Goal: Information Seeking & Learning: Learn about a topic

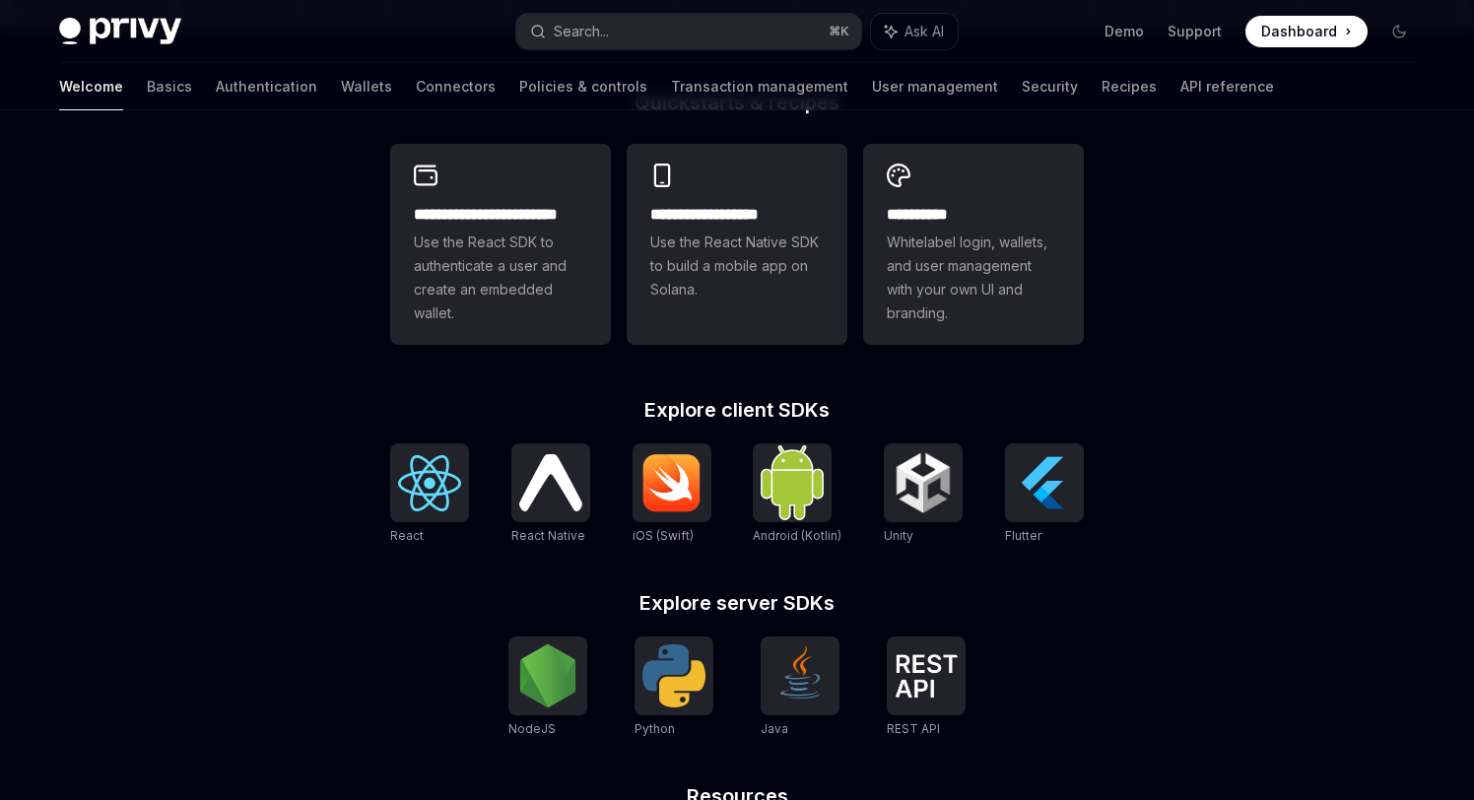
scroll to position [526, 0]
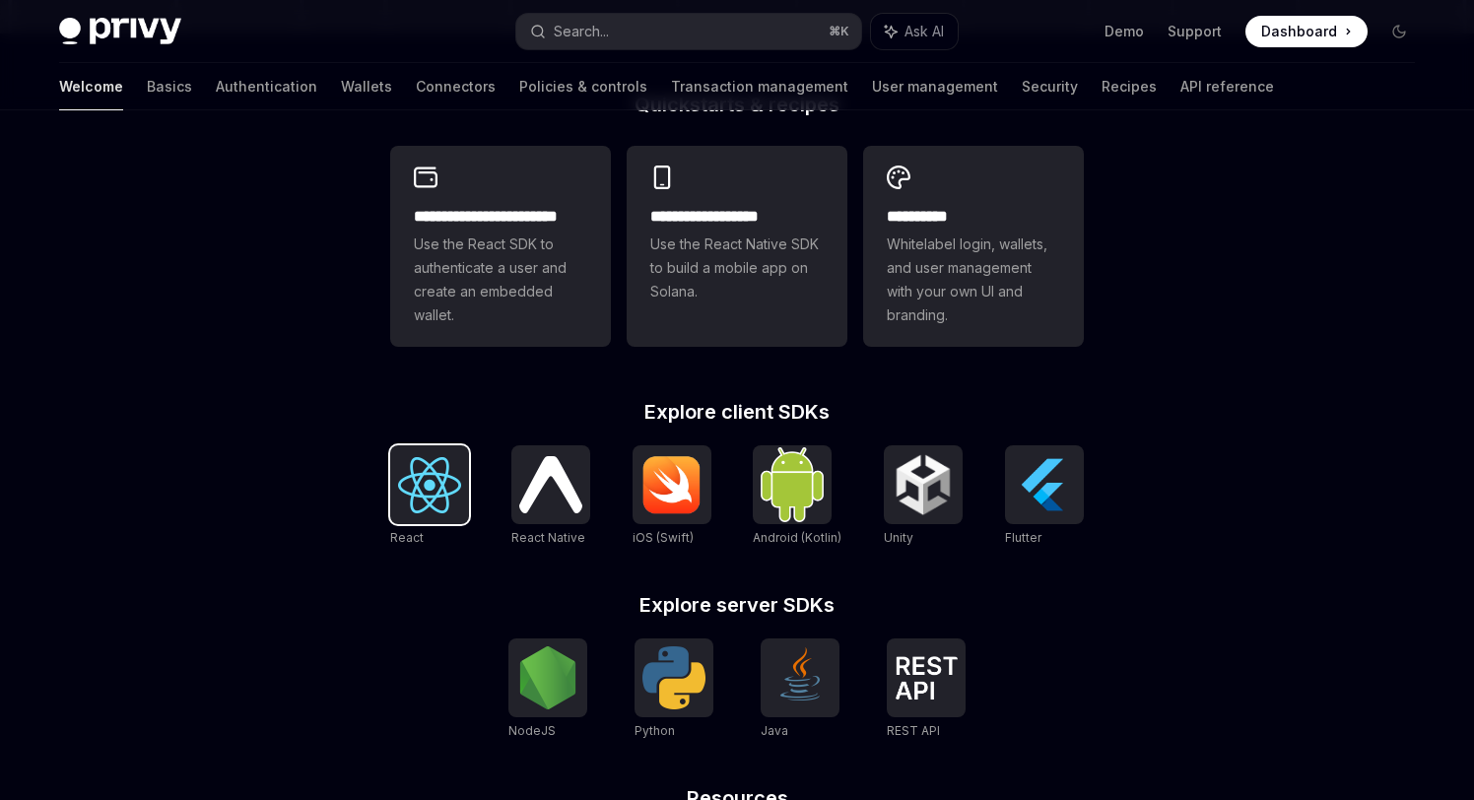
click at [433, 496] on img at bounding box center [429, 485] width 63 height 56
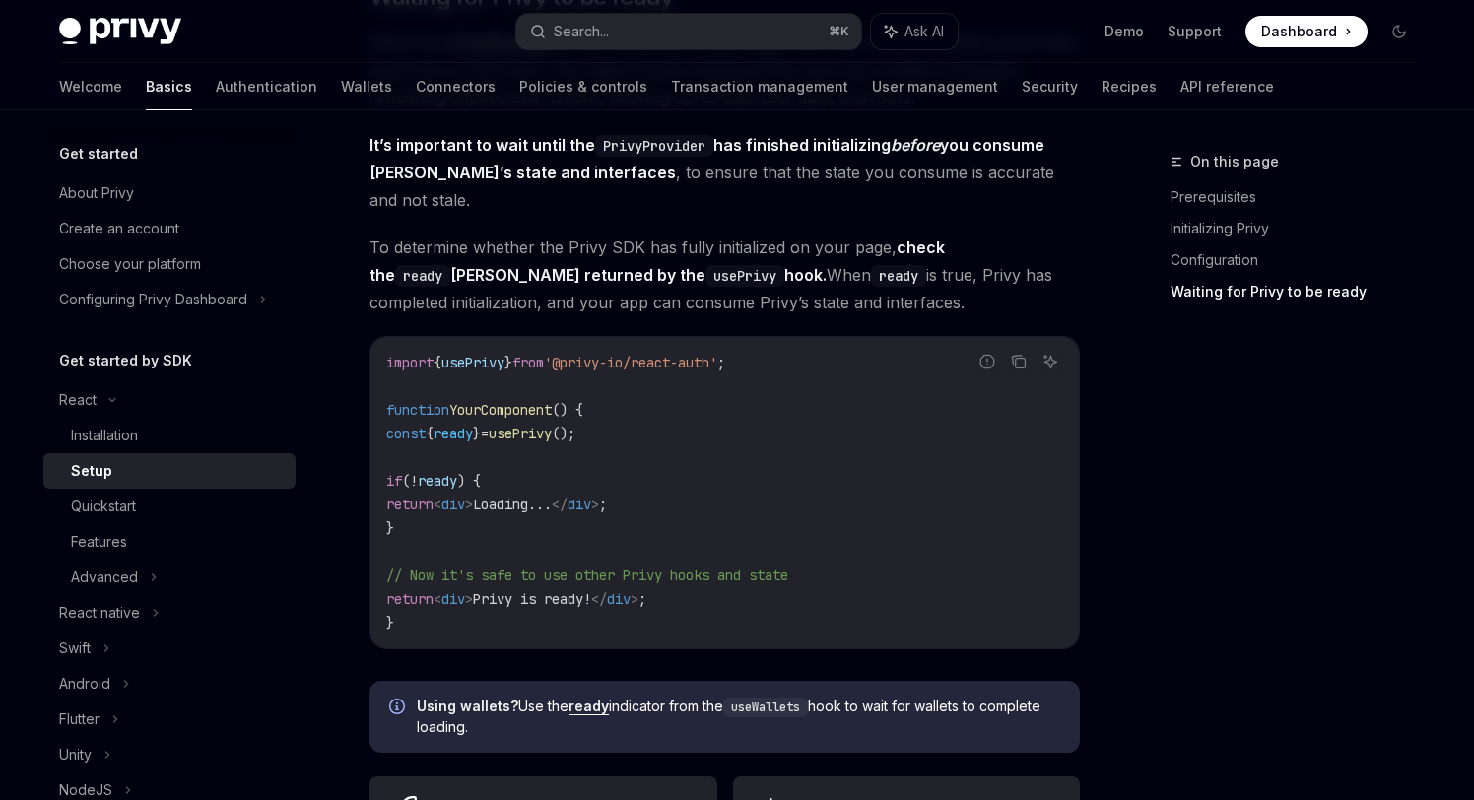
scroll to position [2680, 0]
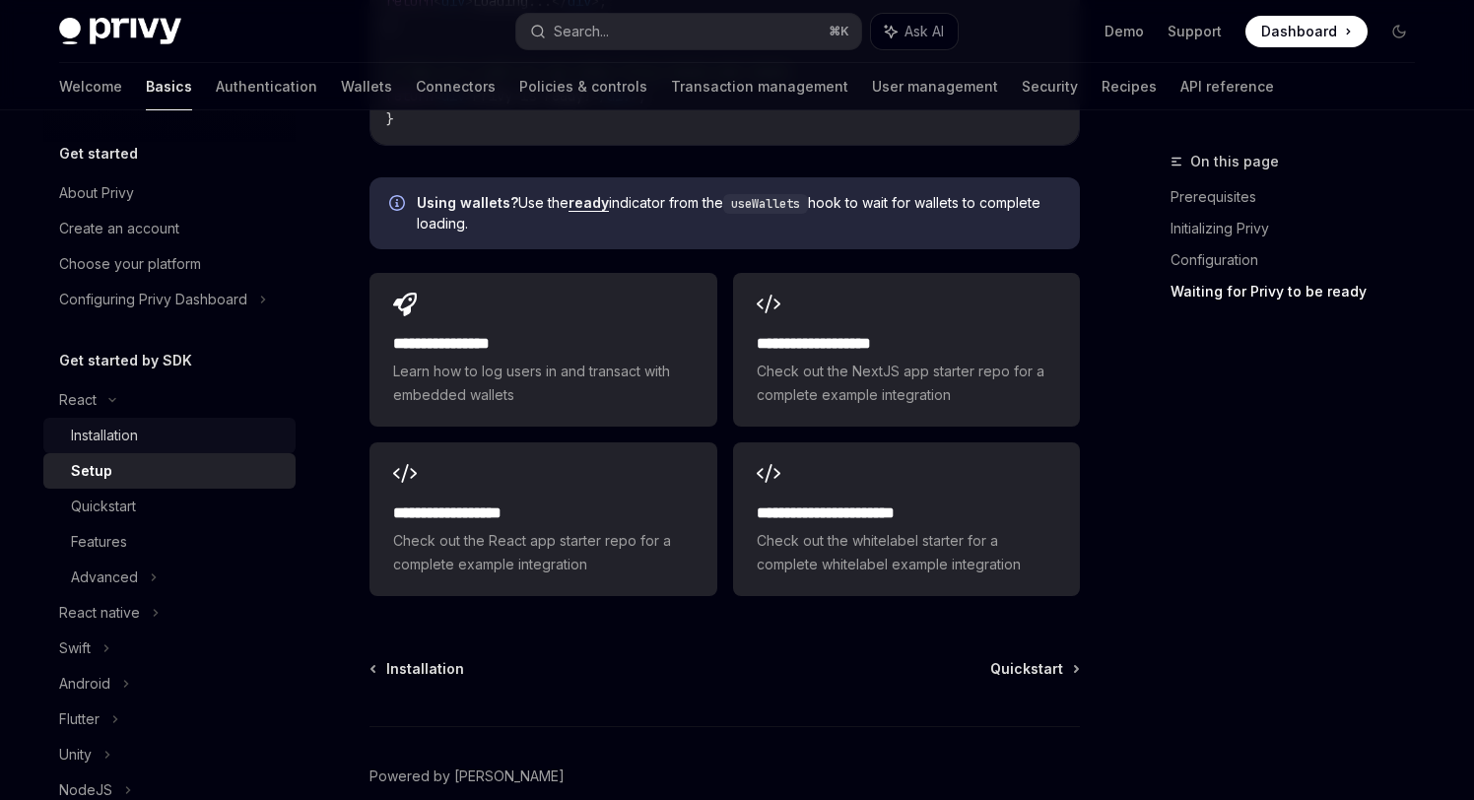
click at [179, 428] on div "Installation" at bounding box center [177, 436] width 213 height 24
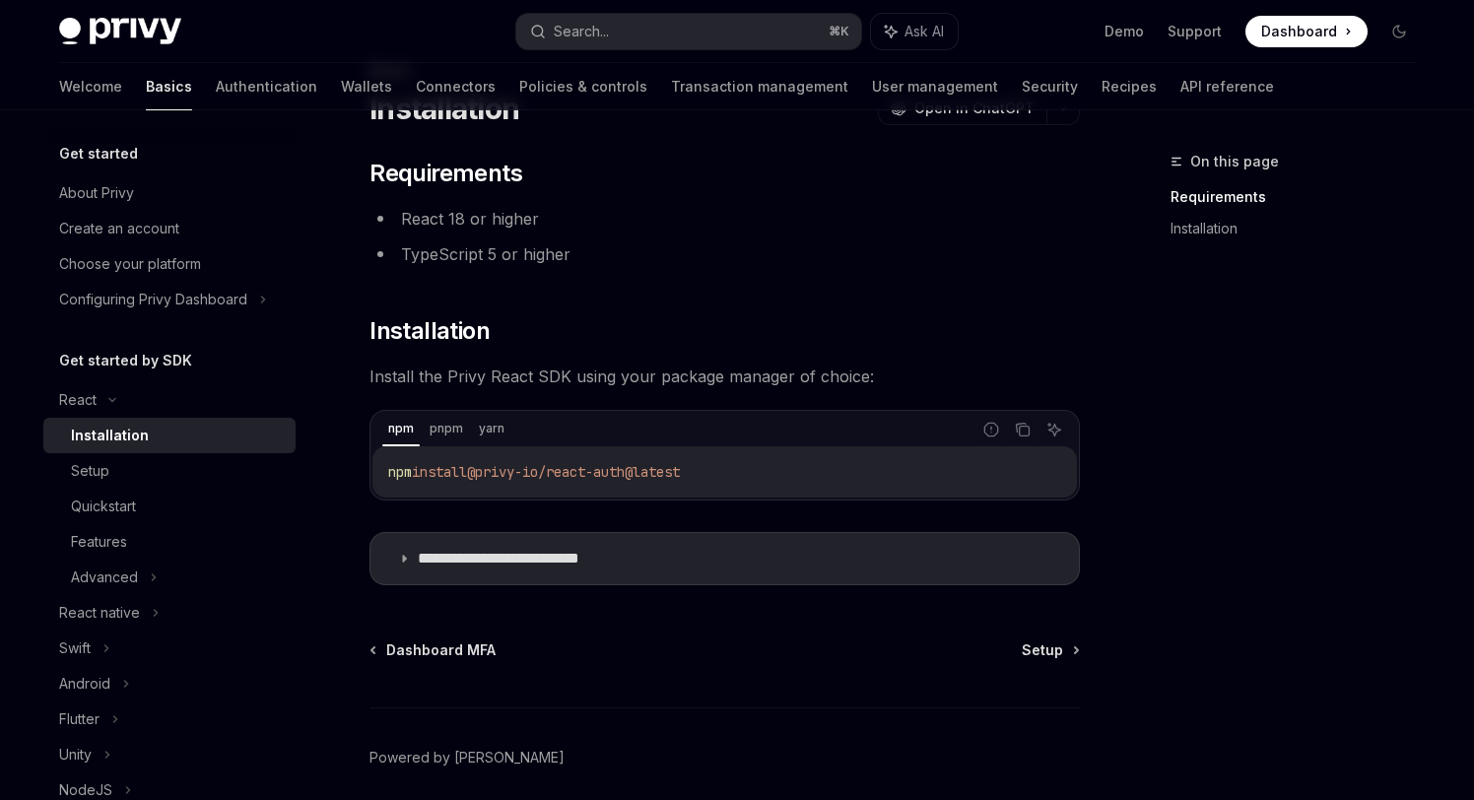
scroll to position [168, 0]
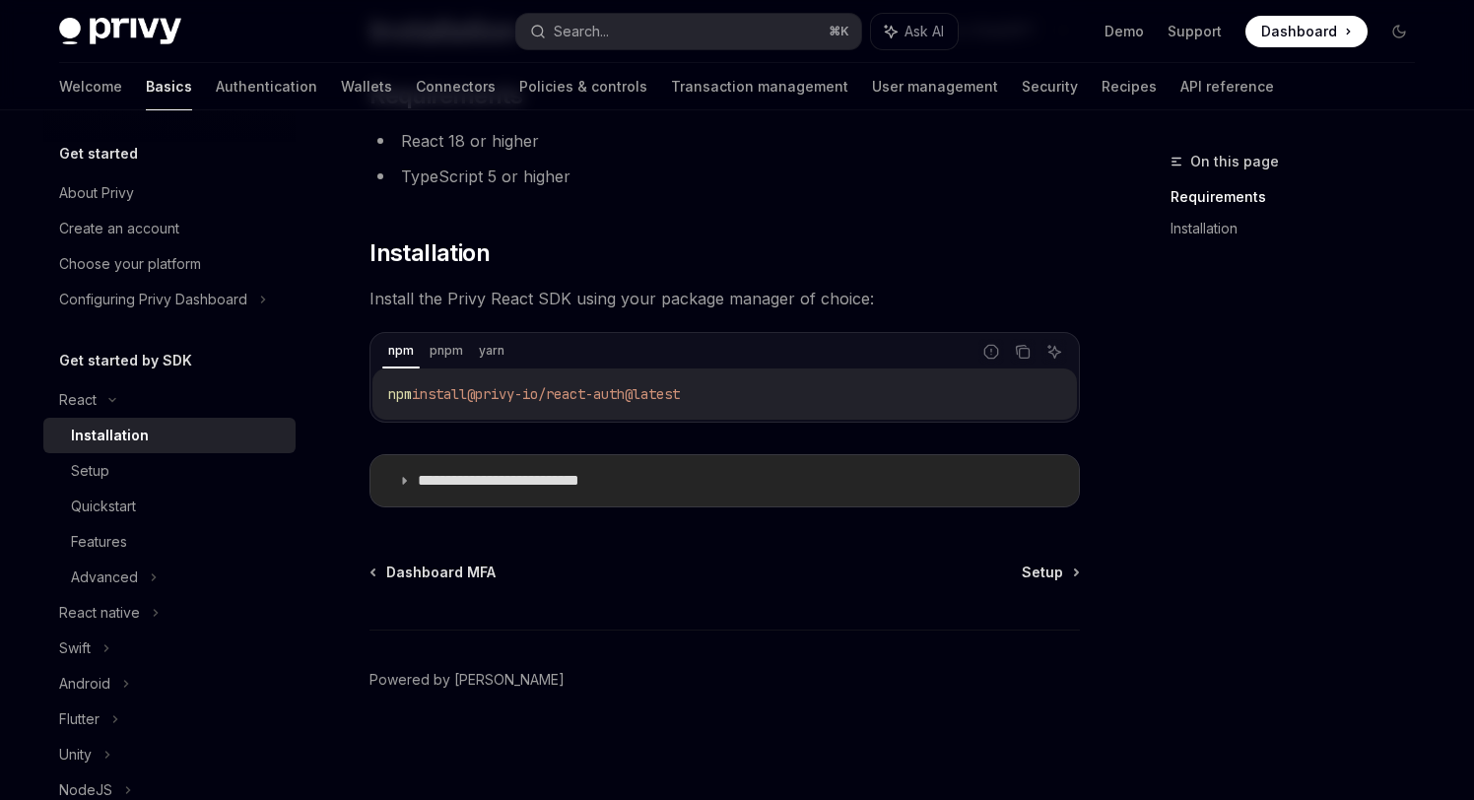
click at [548, 497] on summary "**********" at bounding box center [724, 480] width 708 height 51
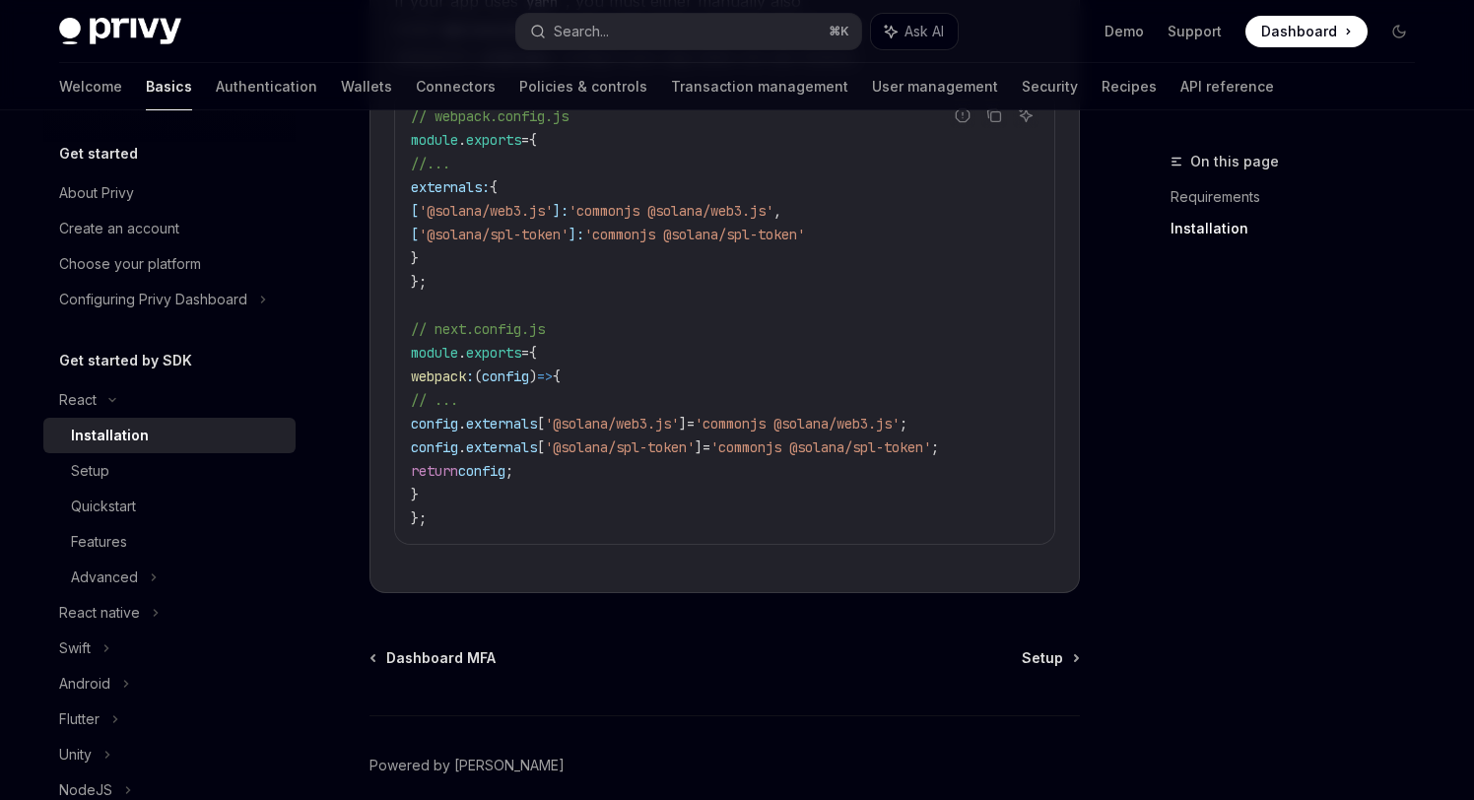
scroll to position [722, 0]
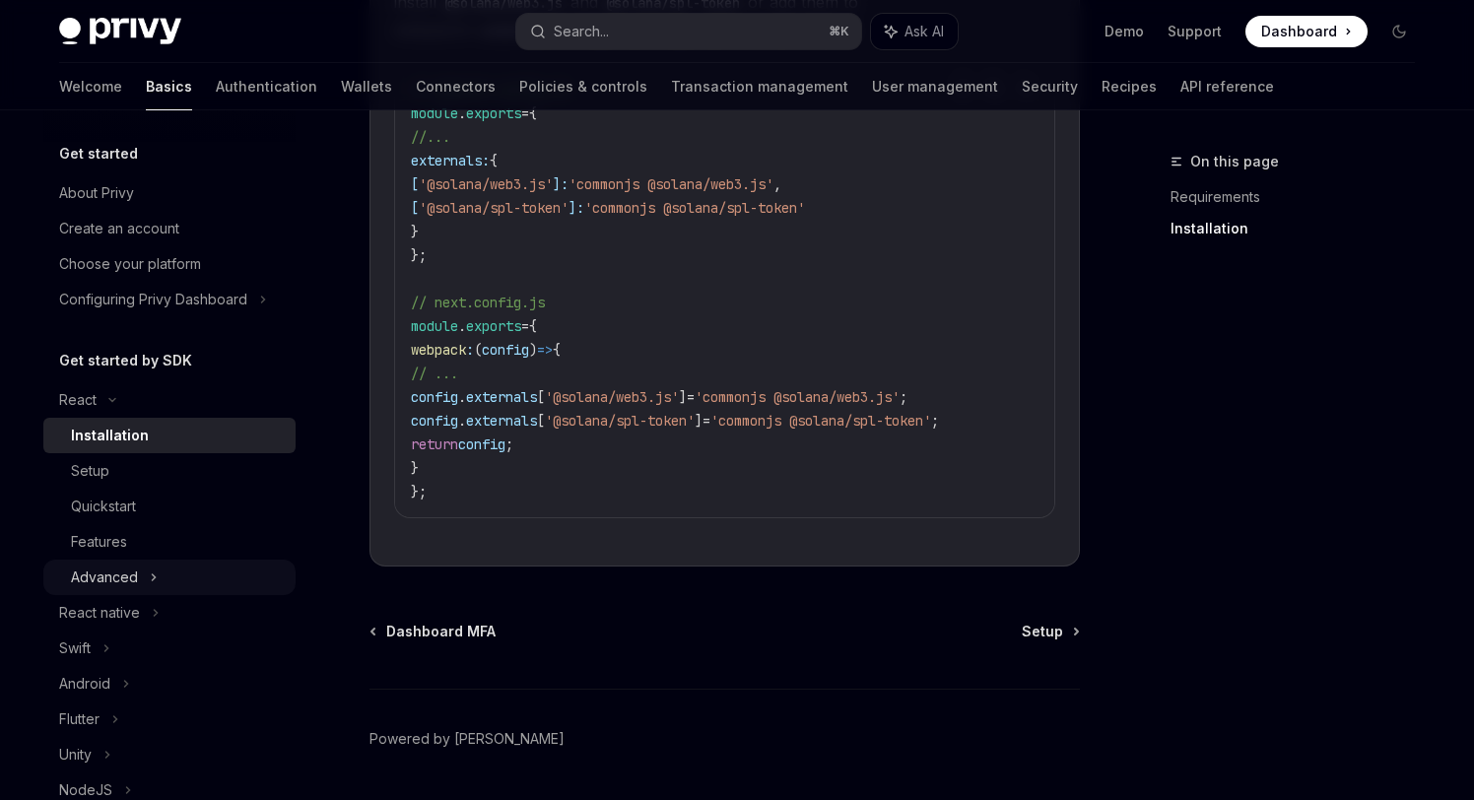
click at [174, 570] on div "Advanced" at bounding box center [169, 577] width 252 height 35
type textarea "*"
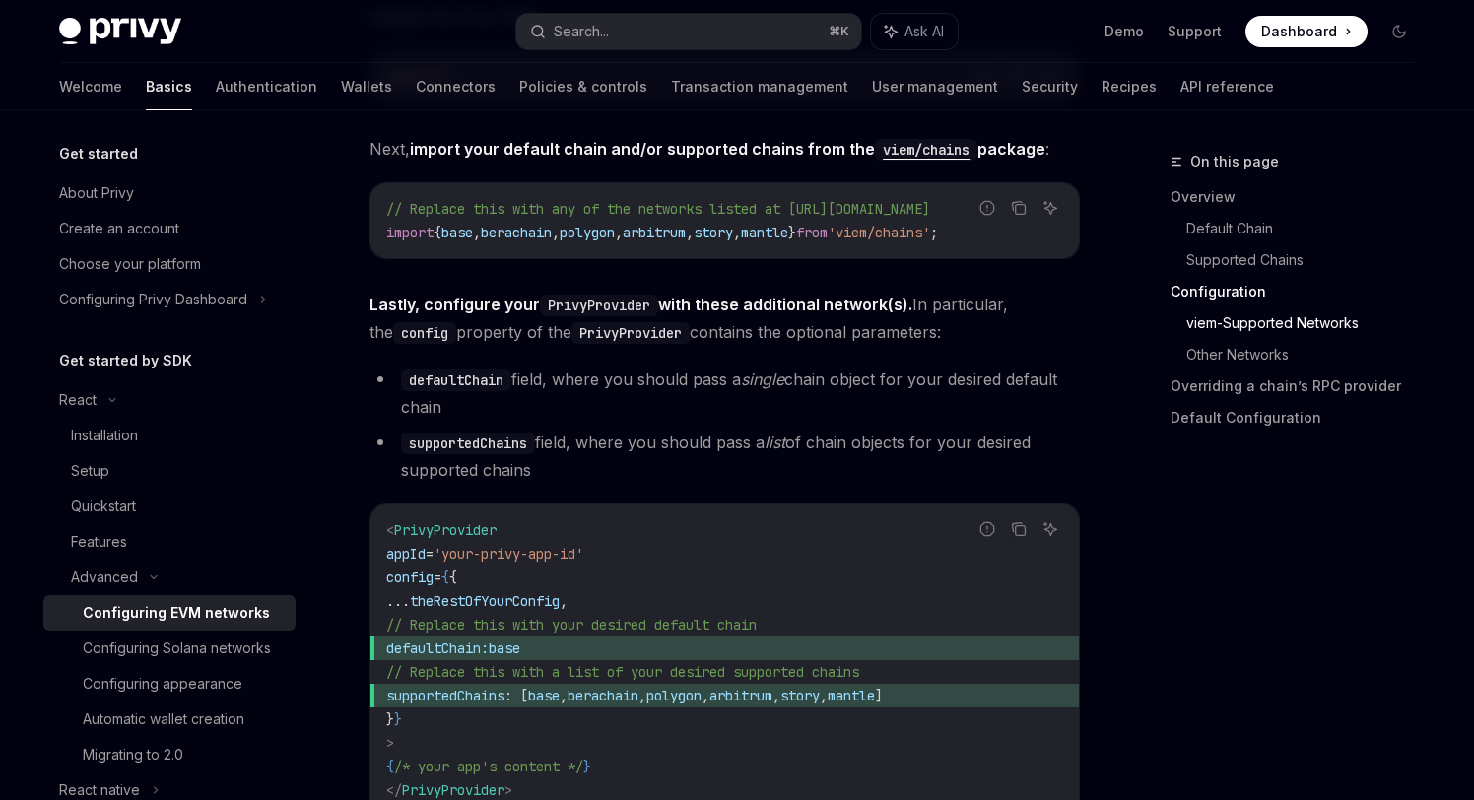
scroll to position [2260, 0]
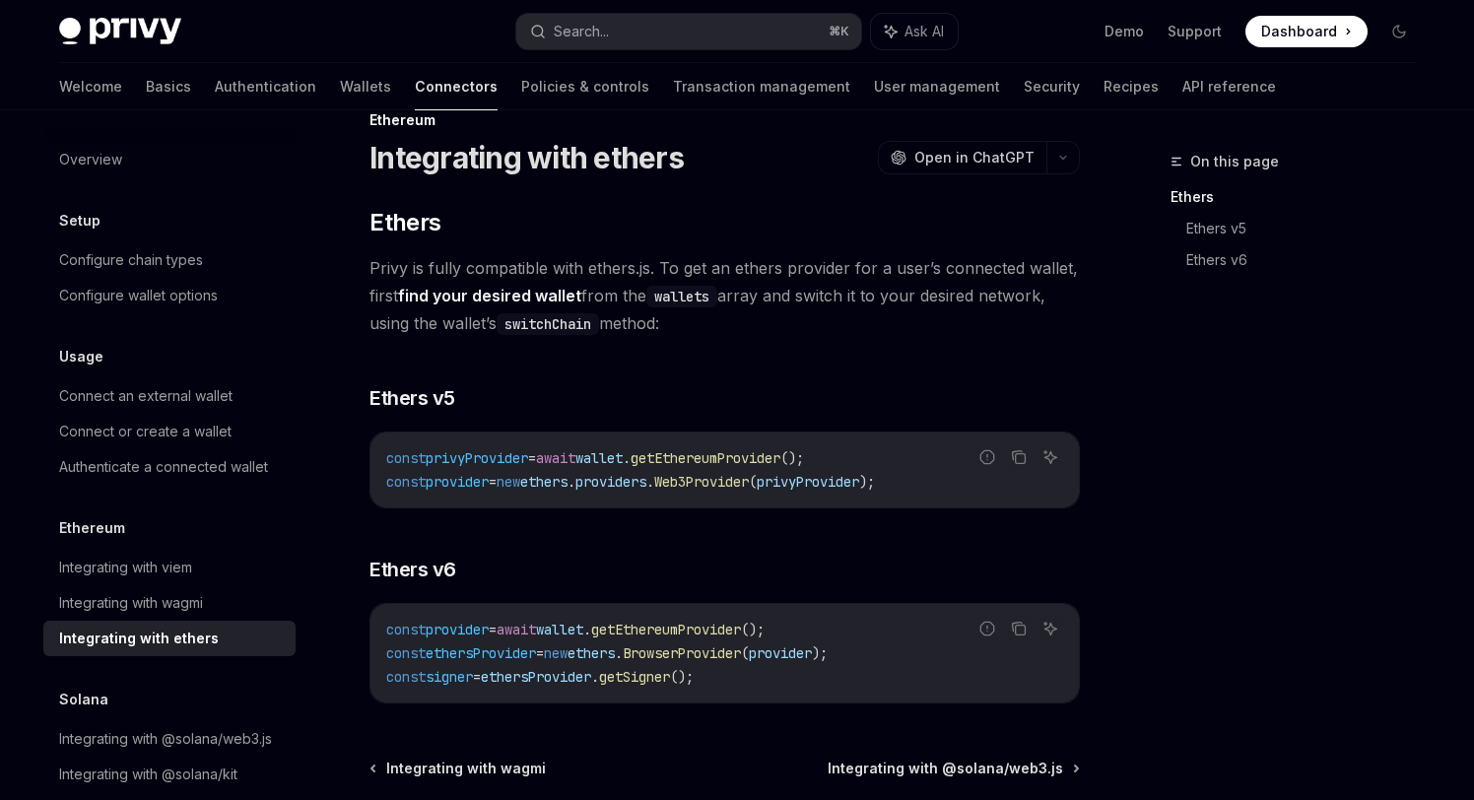
scroll to position [55, 0]
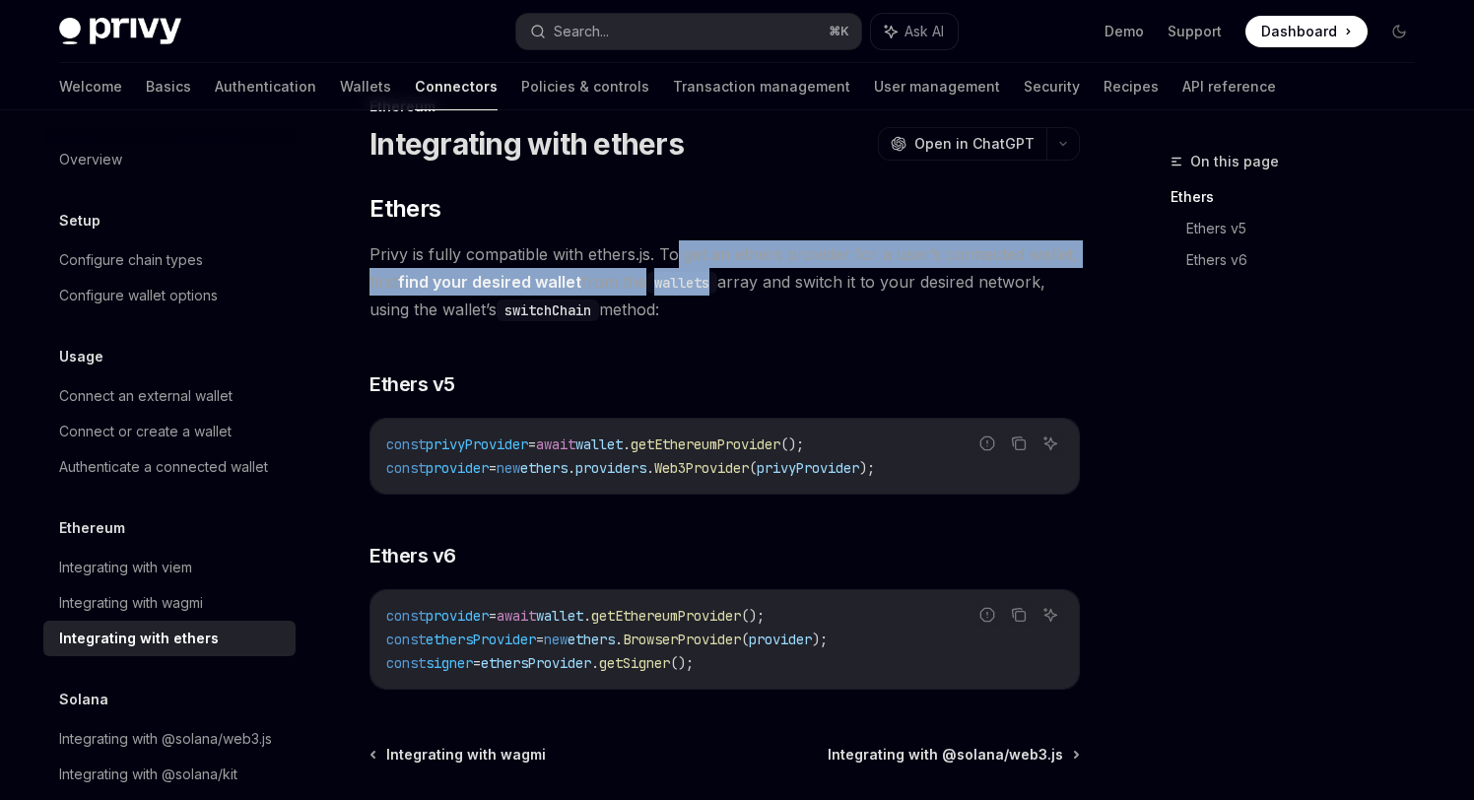
drag, startPoint x: 680, startPoint y: 248, endPoint x: 720, endPoint y: 289, distance: 57.1
click at [720, 289] on span "Privy is fully compatible with ethers.js. To get an ethers provider for a user’…" at bounding box center [724, 281] width 710 height 83
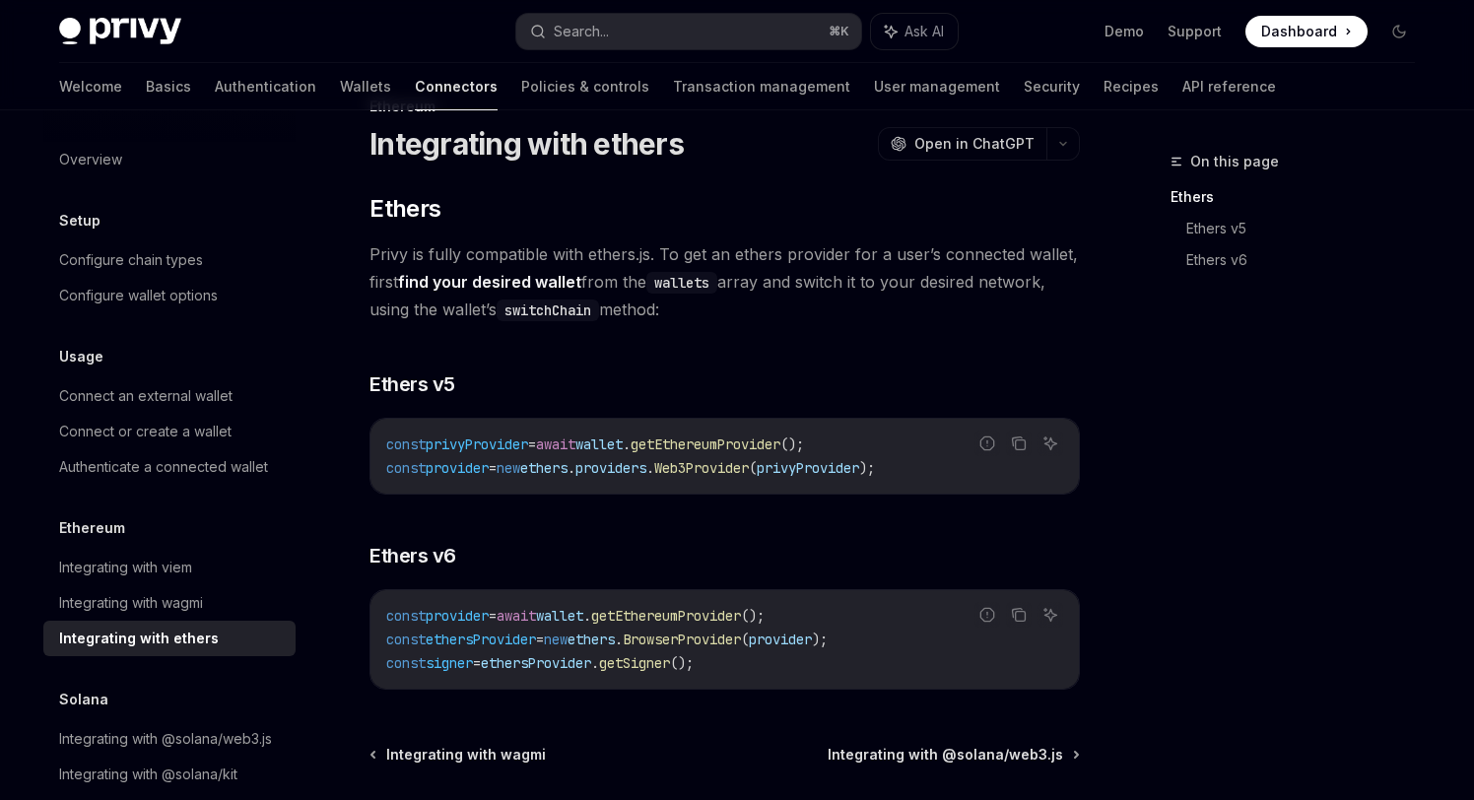
click at [709, 323] on div "​ Ethers Privy is fully compatible with ethers.js. To get an ethers provider fo…" at bounding box center [724, 441] width 710 height 497
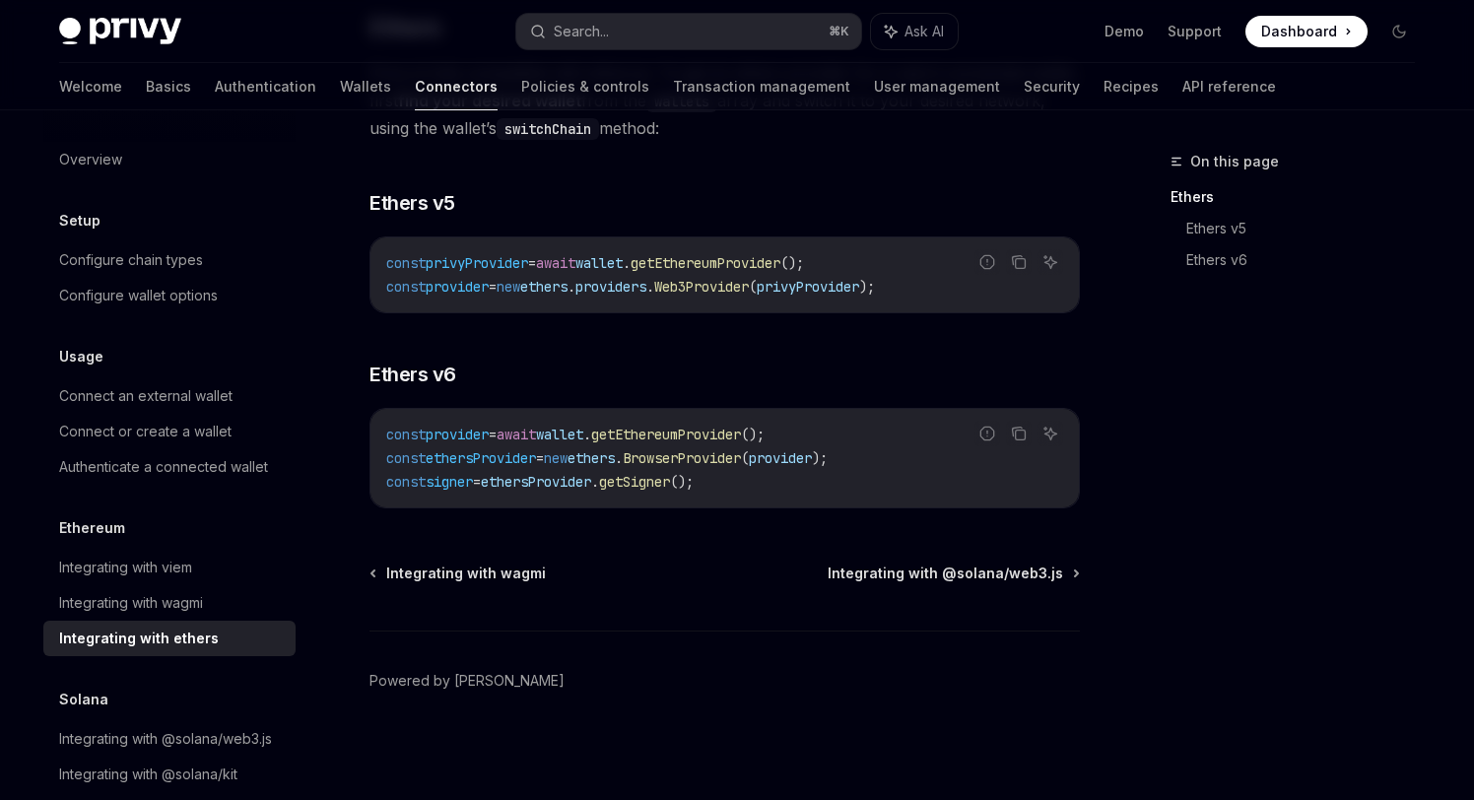
scroll to position [237, 0]
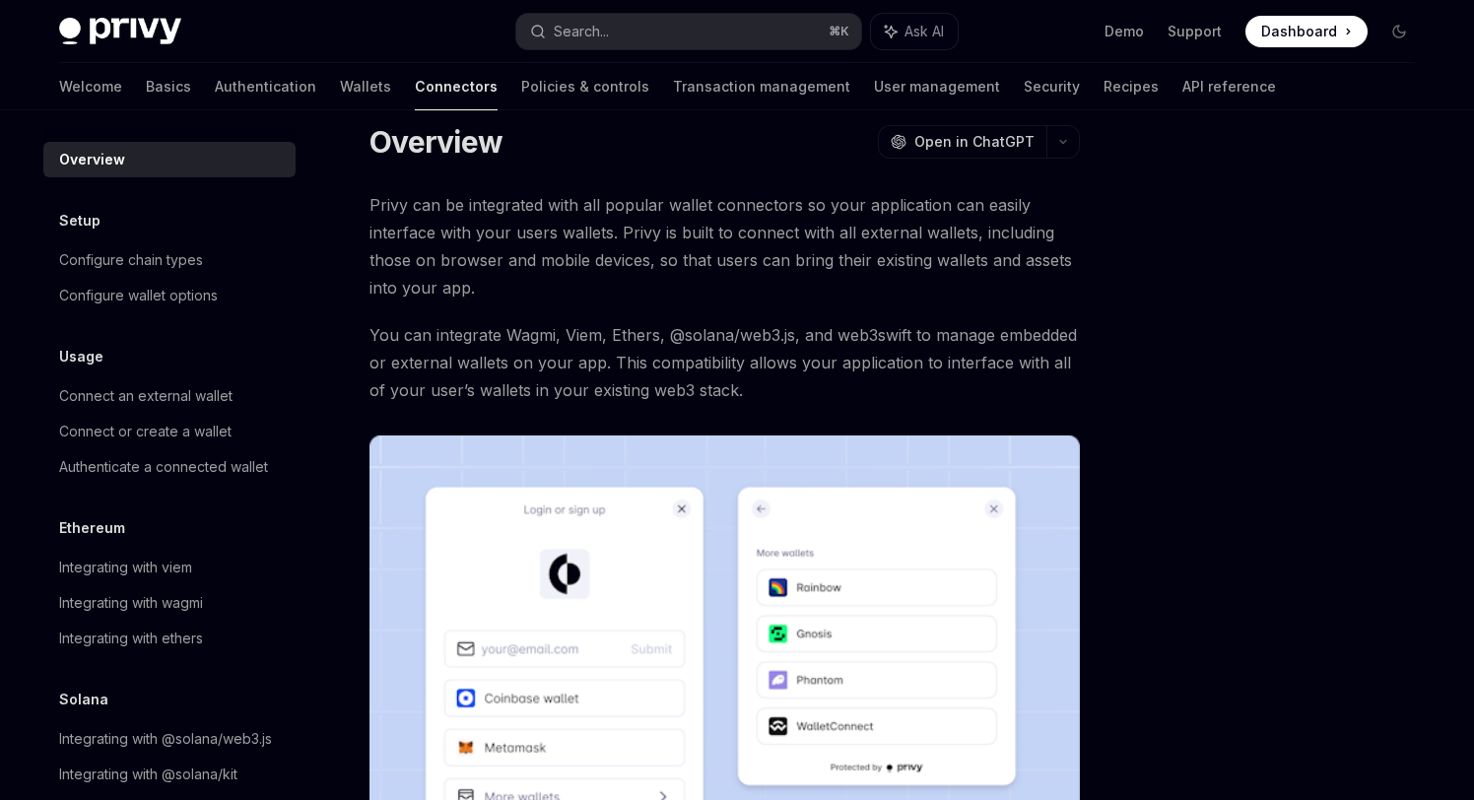
scroll to position [24, 0]
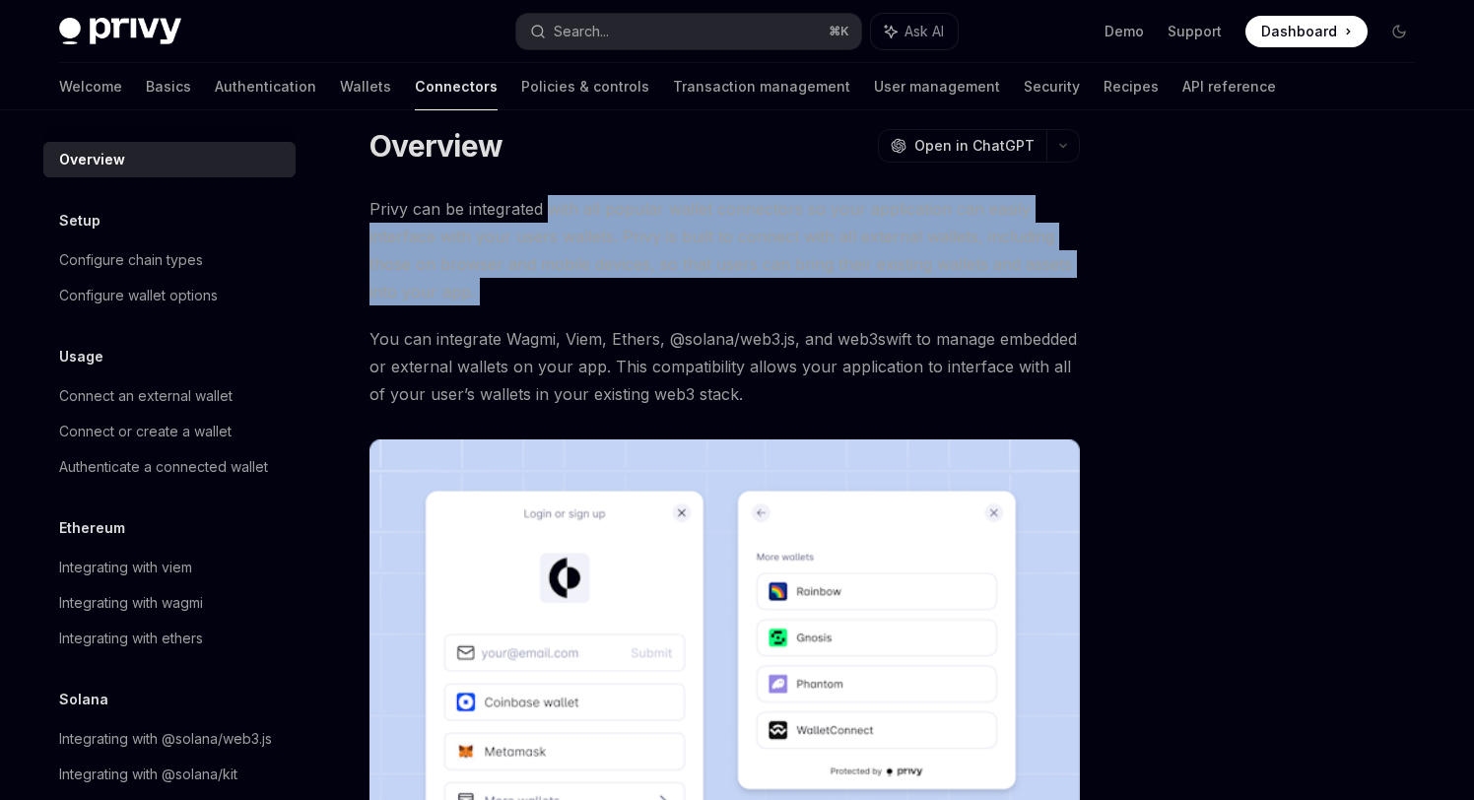
drag, startPoint x: 551, startPoint y: 201, endPoint x: 636, endPoint y: 307, distance: 136.6
click at [636, 307] on div "Privy can be integrated with all popular wallet connectors so your application …" at bounding box center [724, 571] width 710 height 752
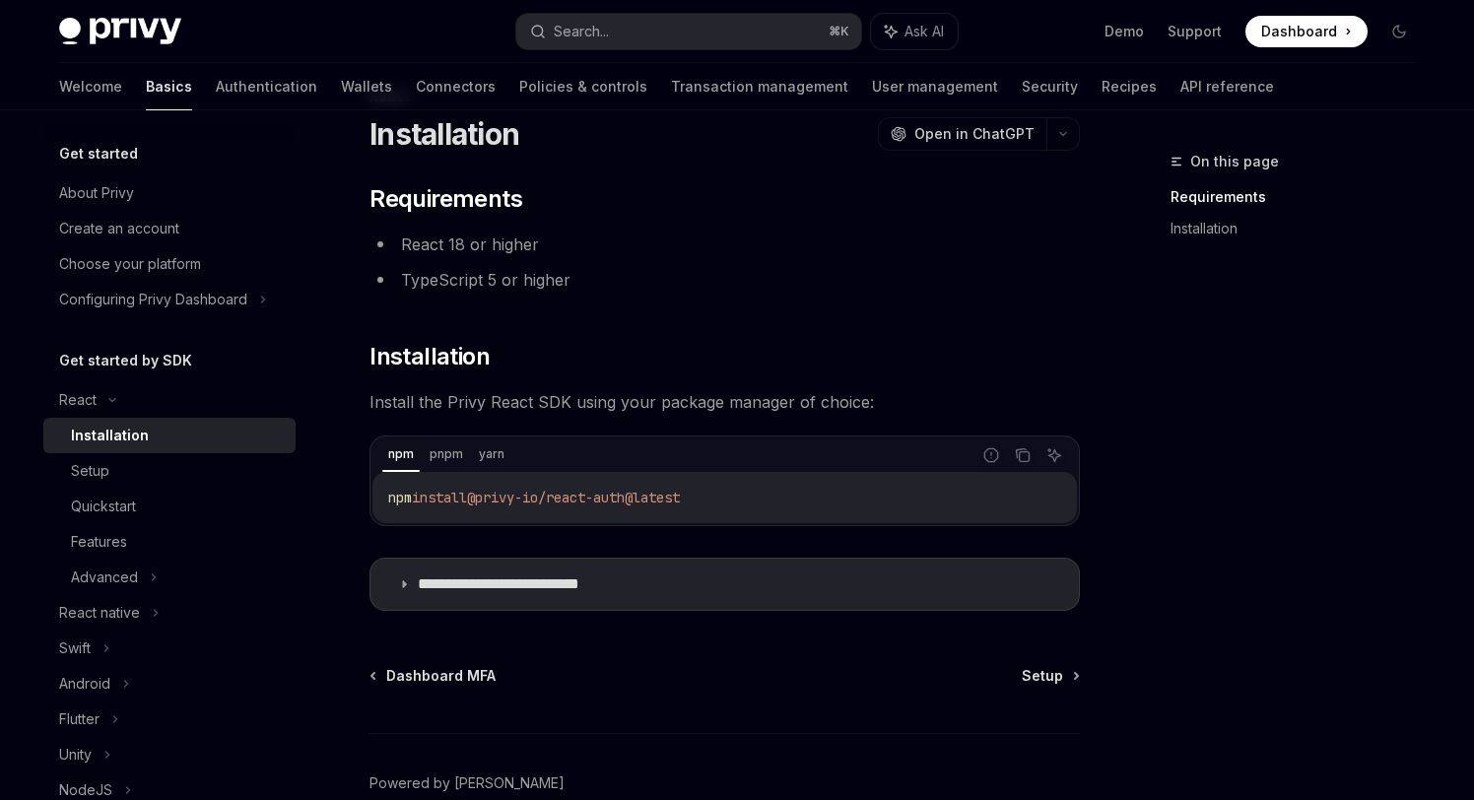
scroll to position [168, 0]
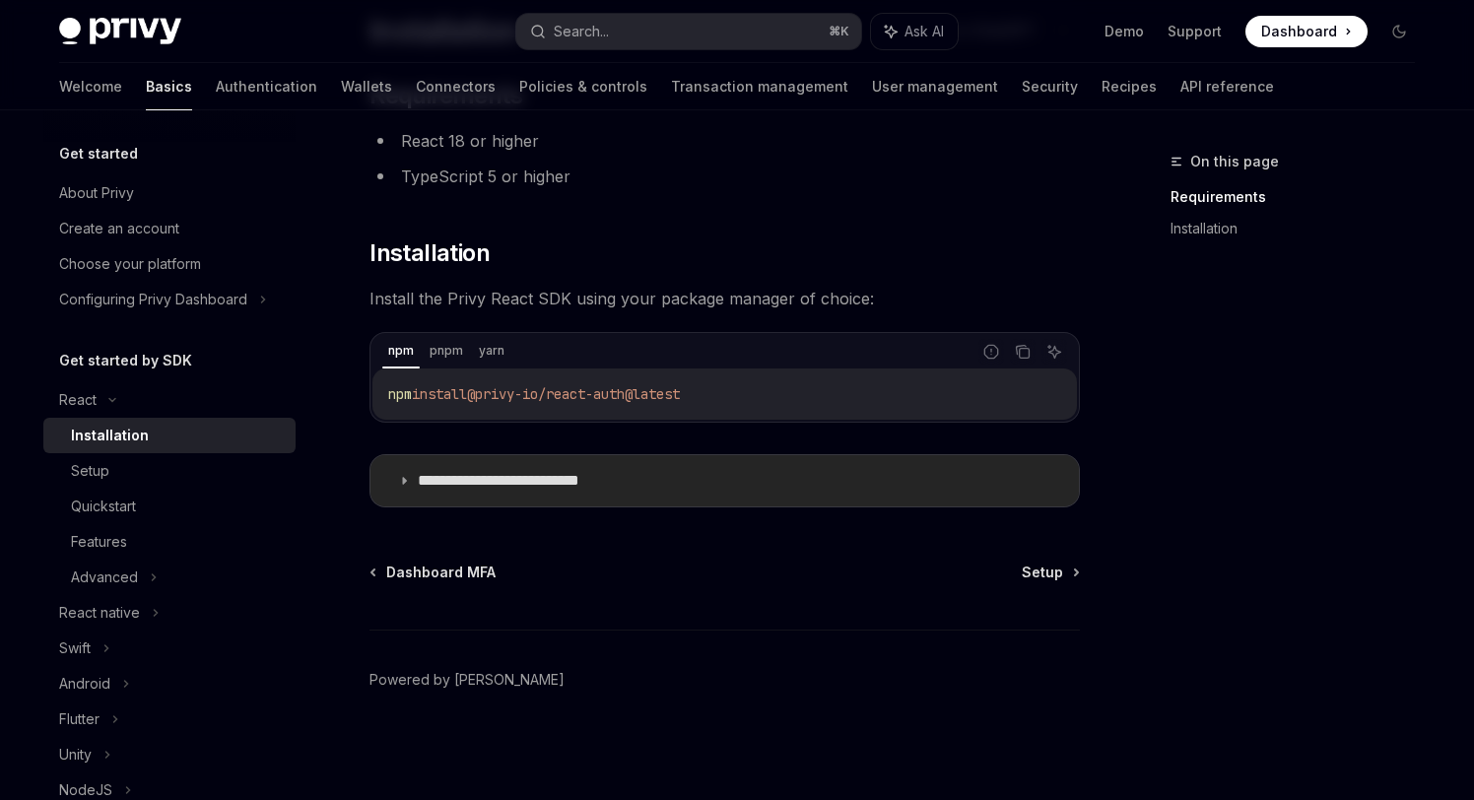
click at [531, 480] on p "**********" at bounding box center [529, 481] width 223 height 20
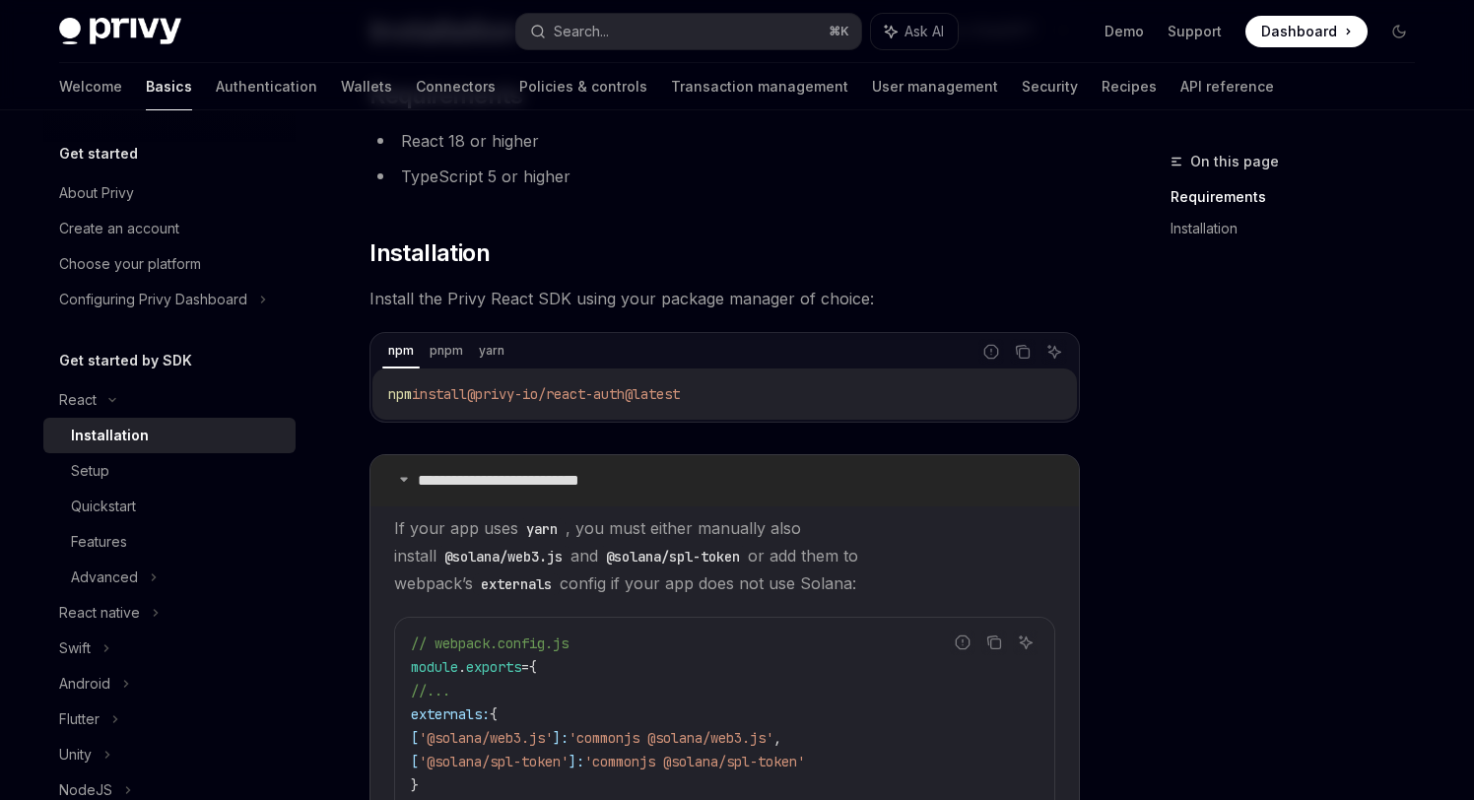
click at [531, 476] on p "**********" at bounding box center [529, 481] width 223 height 20
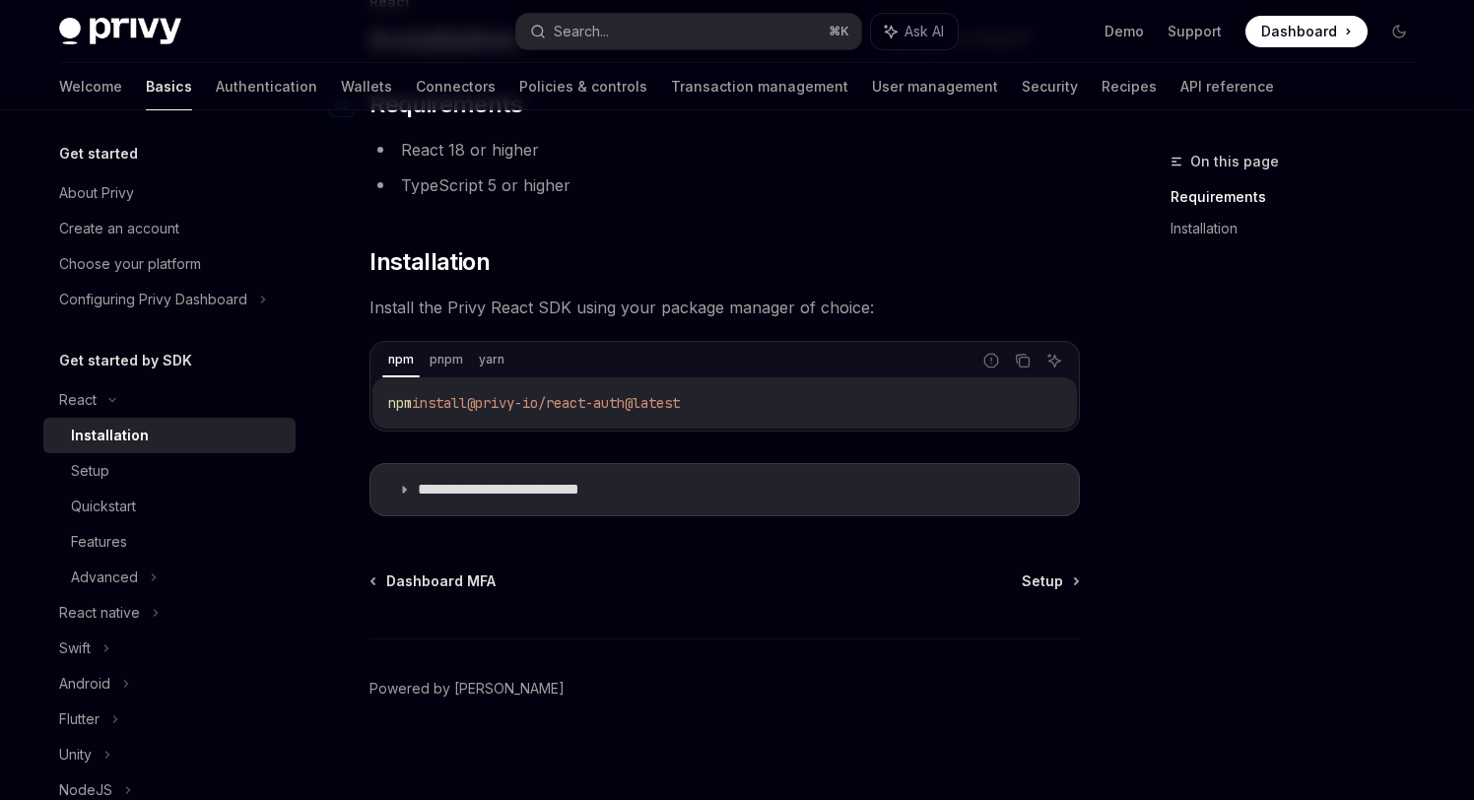
scroll to position [168, 0]
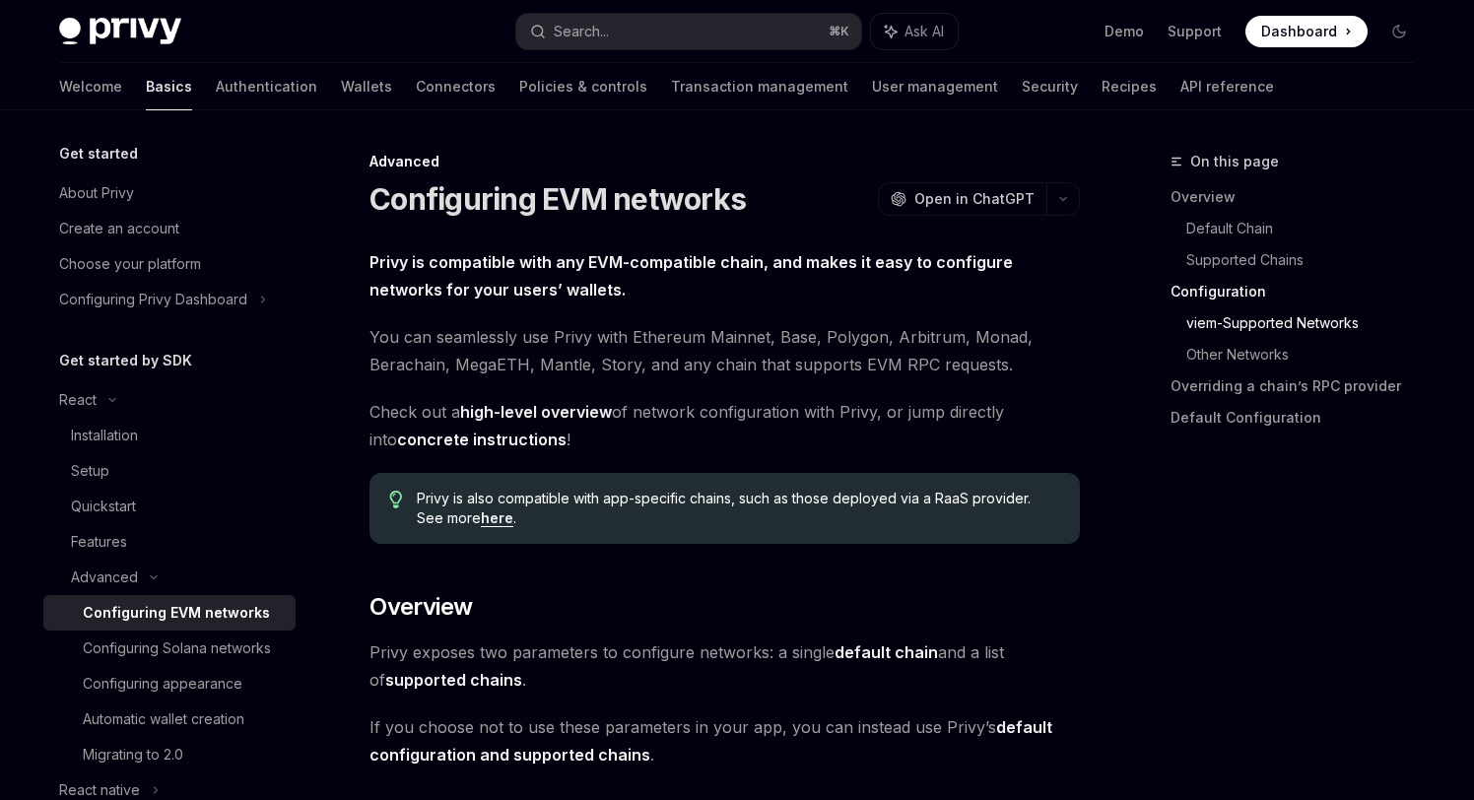
scroll to position [2260, 0]
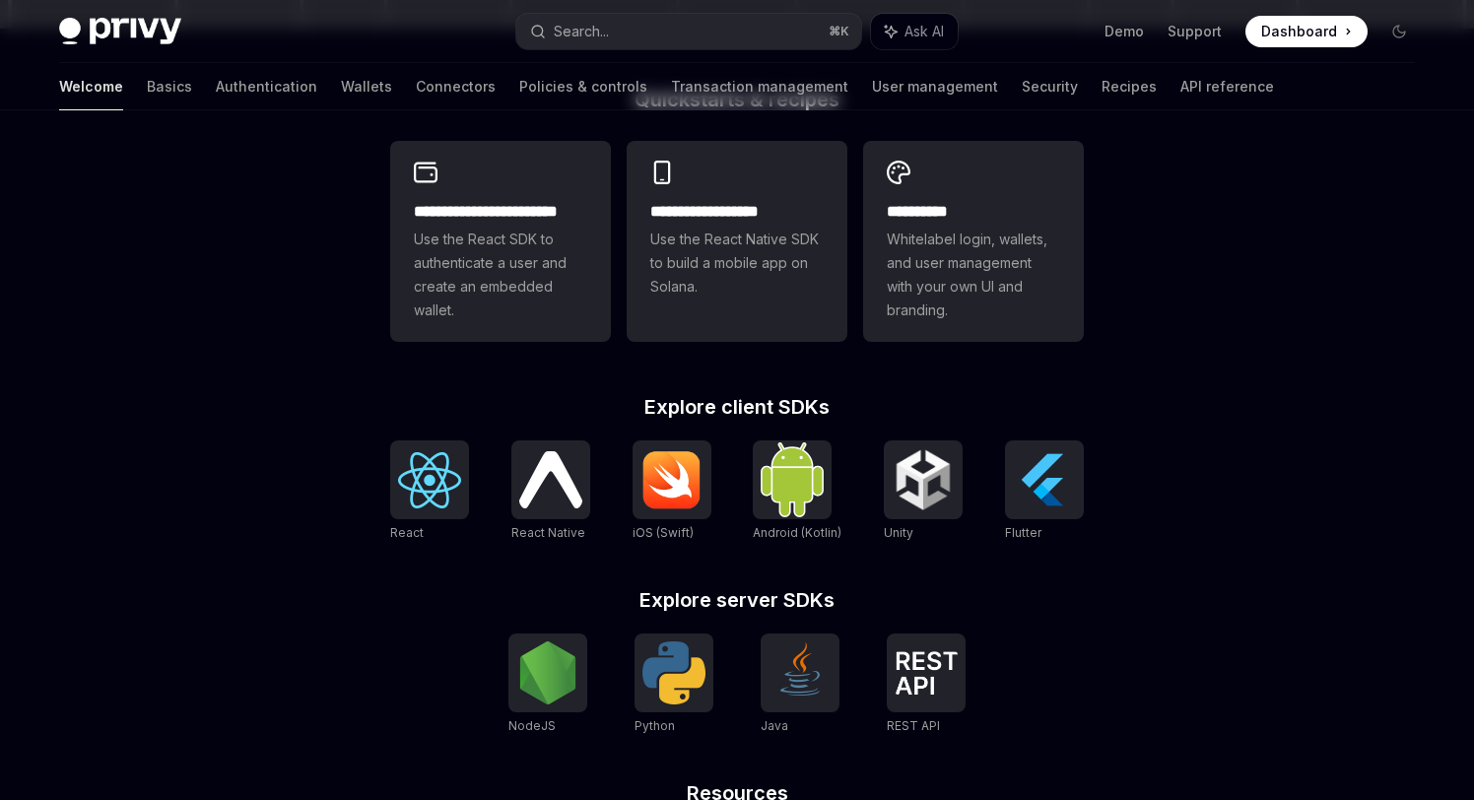
scroll to position [596, 0]
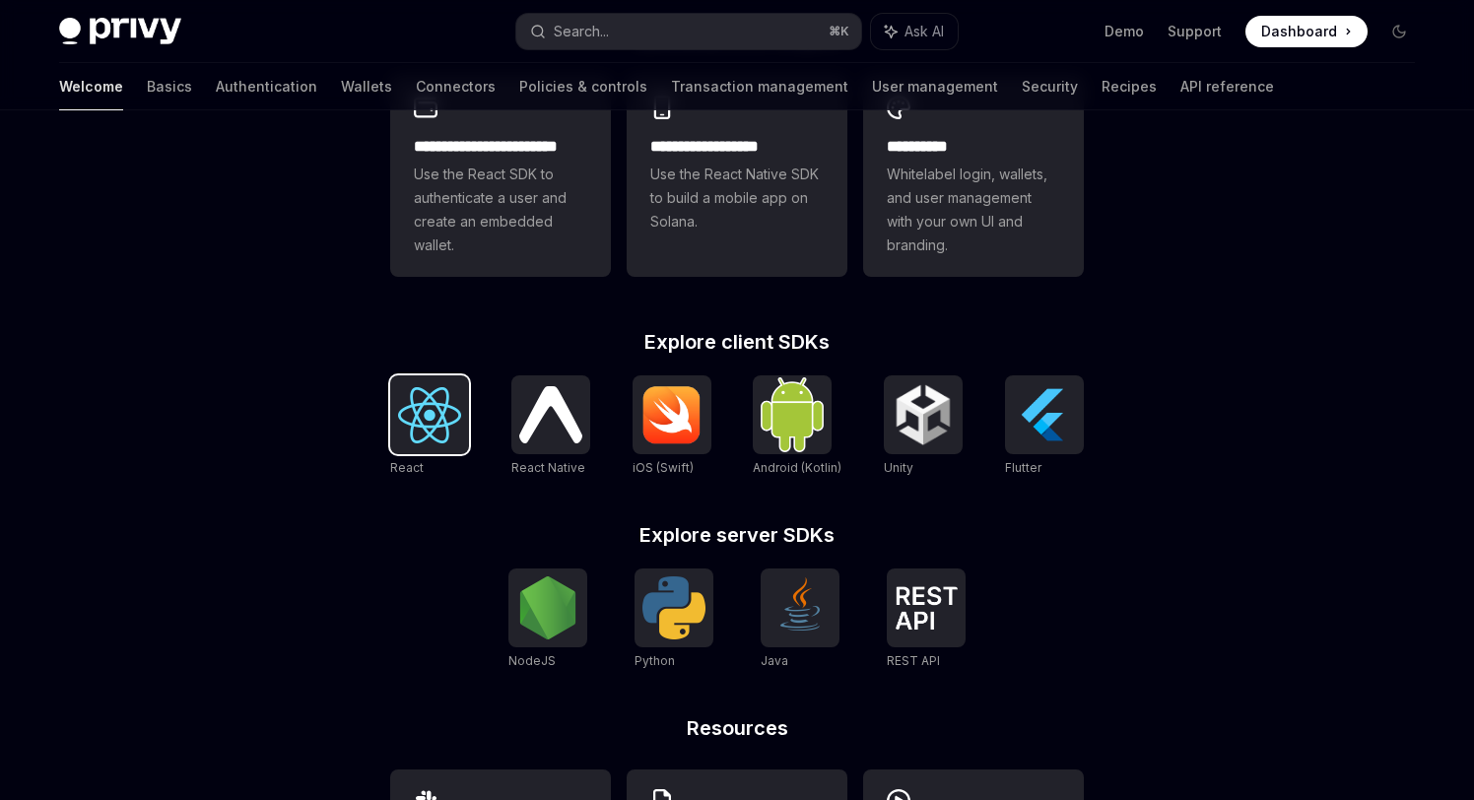
click at [439, 397] on img at bounding box center [429, 415] width 63 height 56
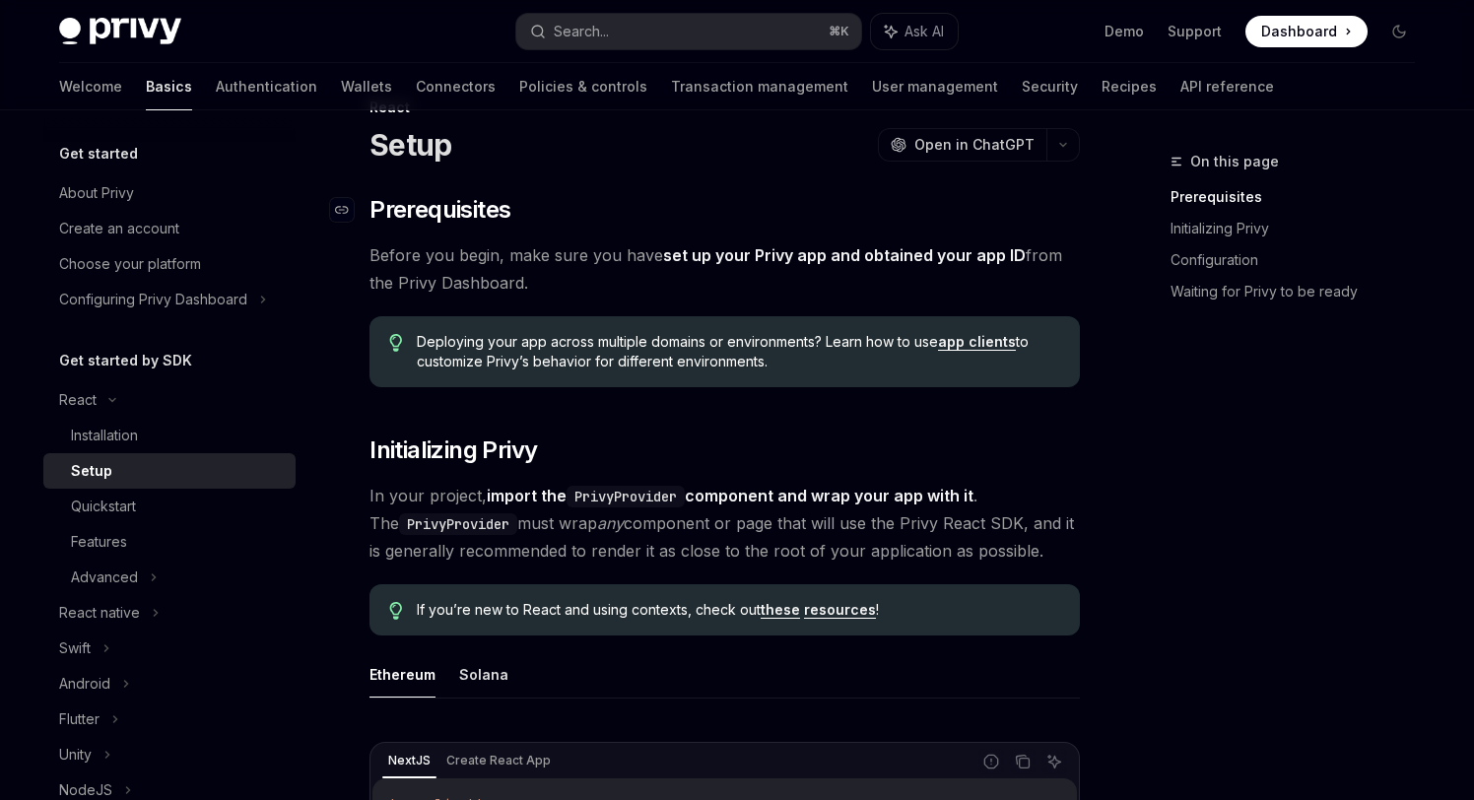
scroll to position [56, 0]
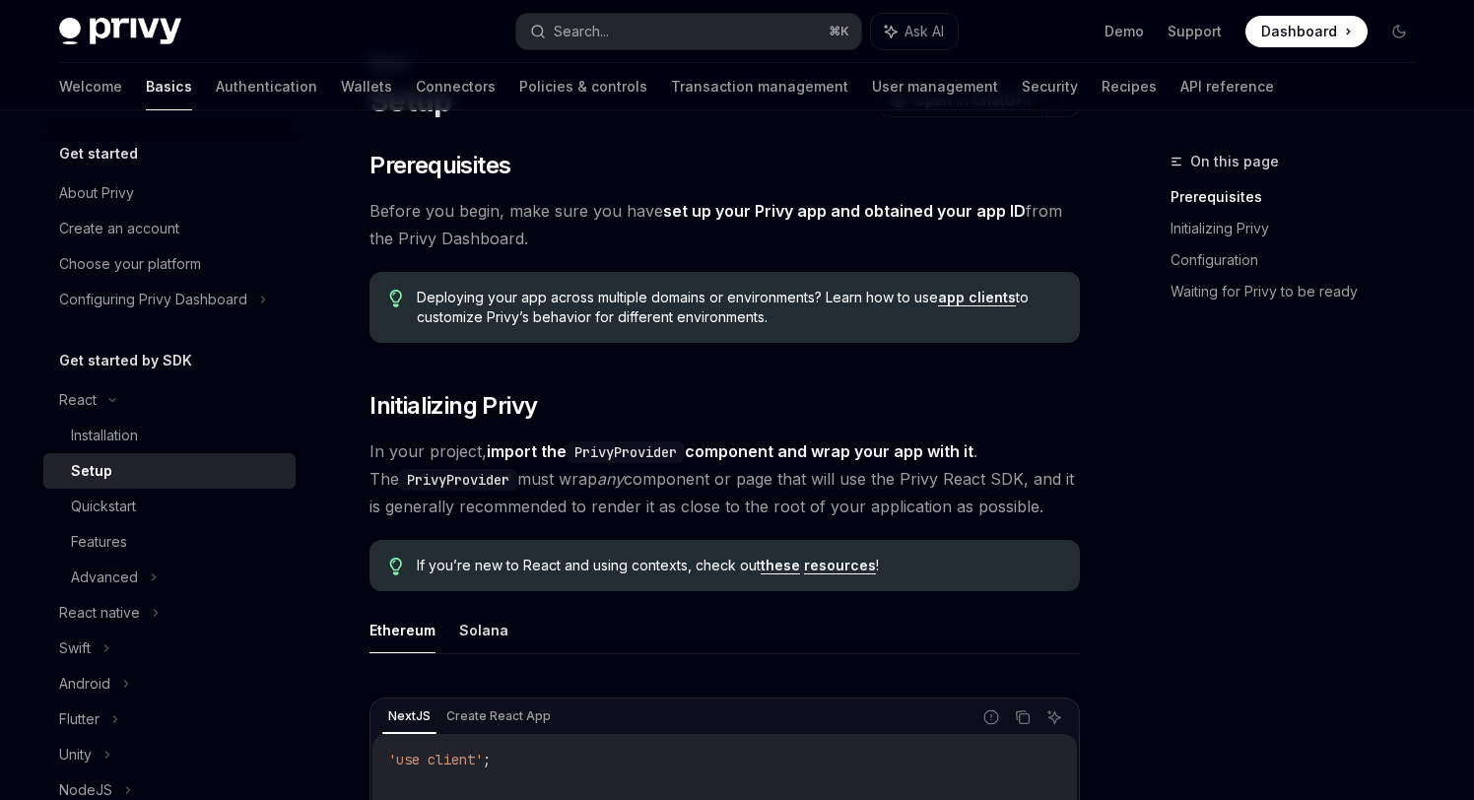
scroll to position [293, 0]
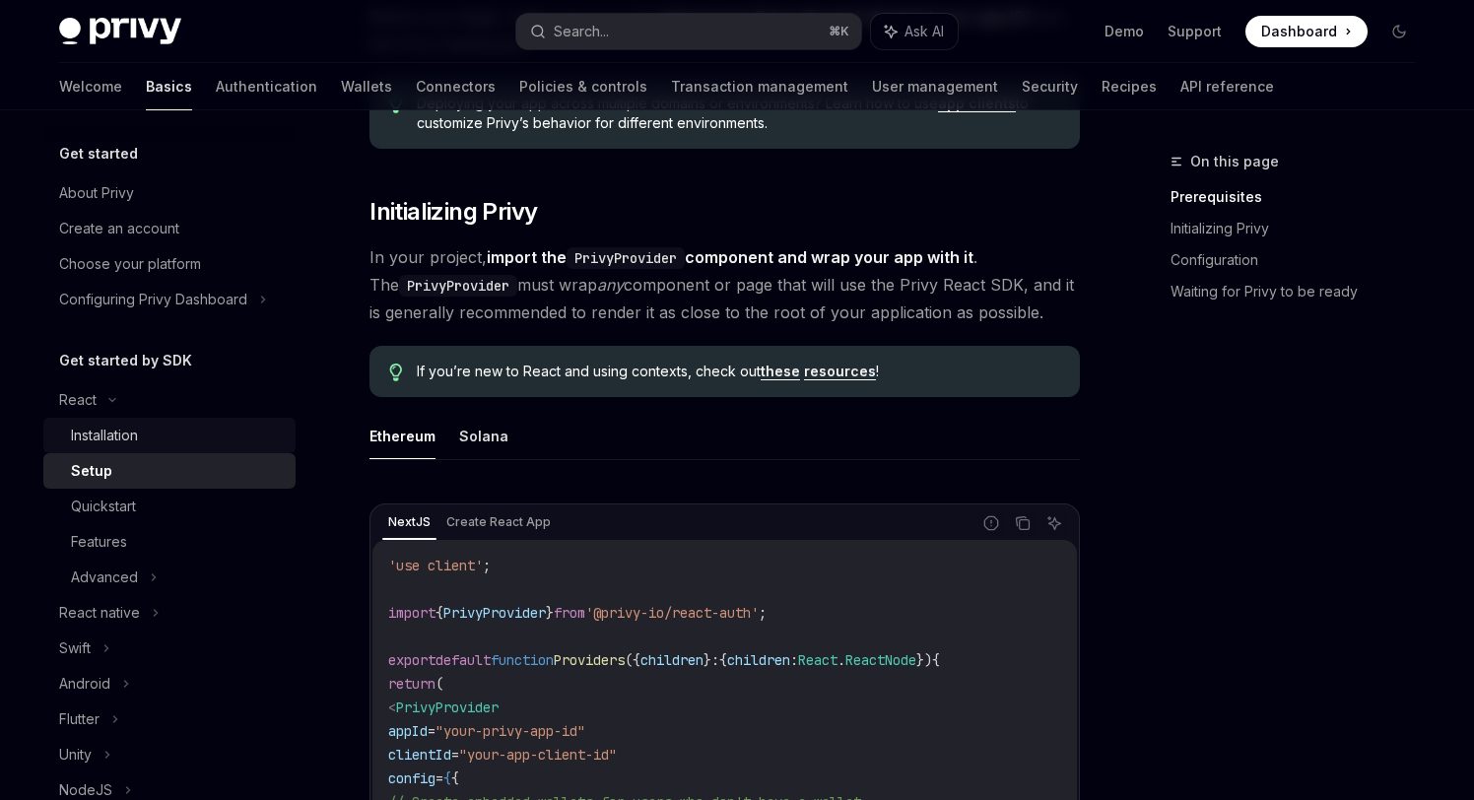
click at [168, 443] on div "Installation" at bounding box center [177, 436] width 213 height 24
type textarea "*"
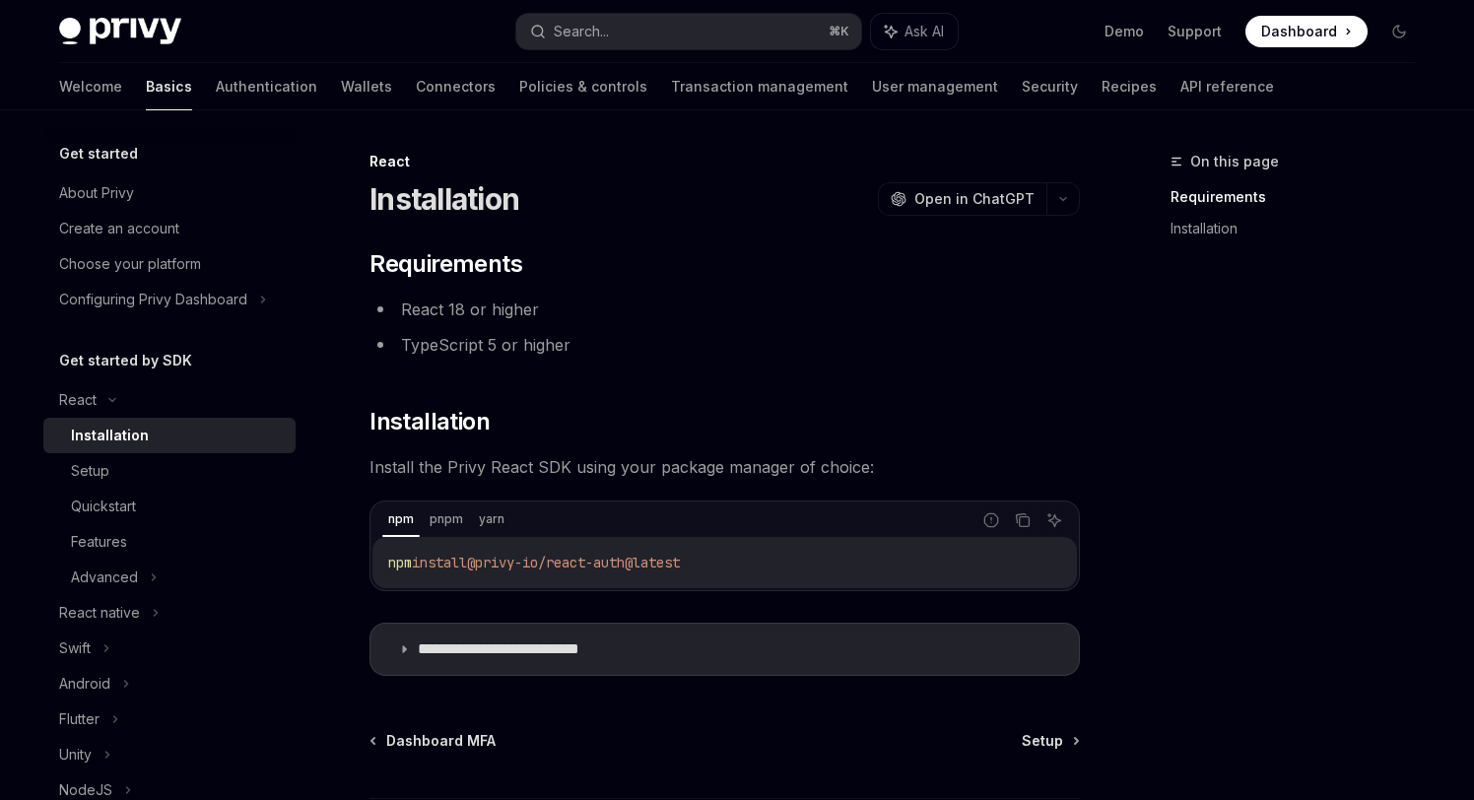
scroll to position [79, 0]
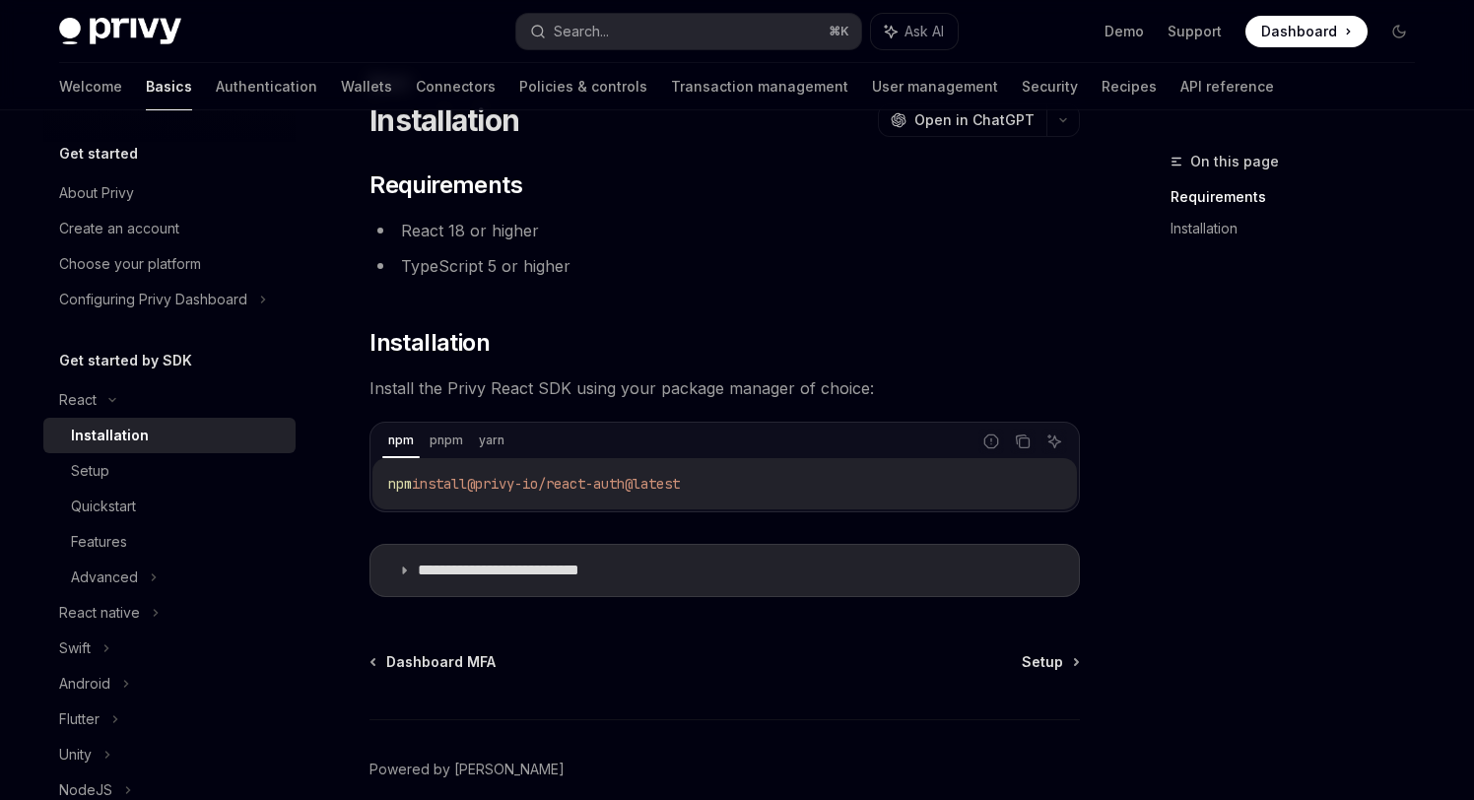
drag, startPoint x: 747, startPoint y: 486, endPoint x: 377, endPoint y: 486, distance: 369.5
click at [377, 486] on div "npm install @privy-io/react-auth@latest" at bounding box center [724, 483] width 704 height 51
copy span "npm install @privy-io/react-auth@latest"
click at [770, 463] on div "npm install @privy-io/react-auth@latest" at bounding box center [724, 483] width 704 height 51
drag, startPoint x: 369, startPoint y: 116, endPoint x: 787, endPoint y: 493, distance: 562.3
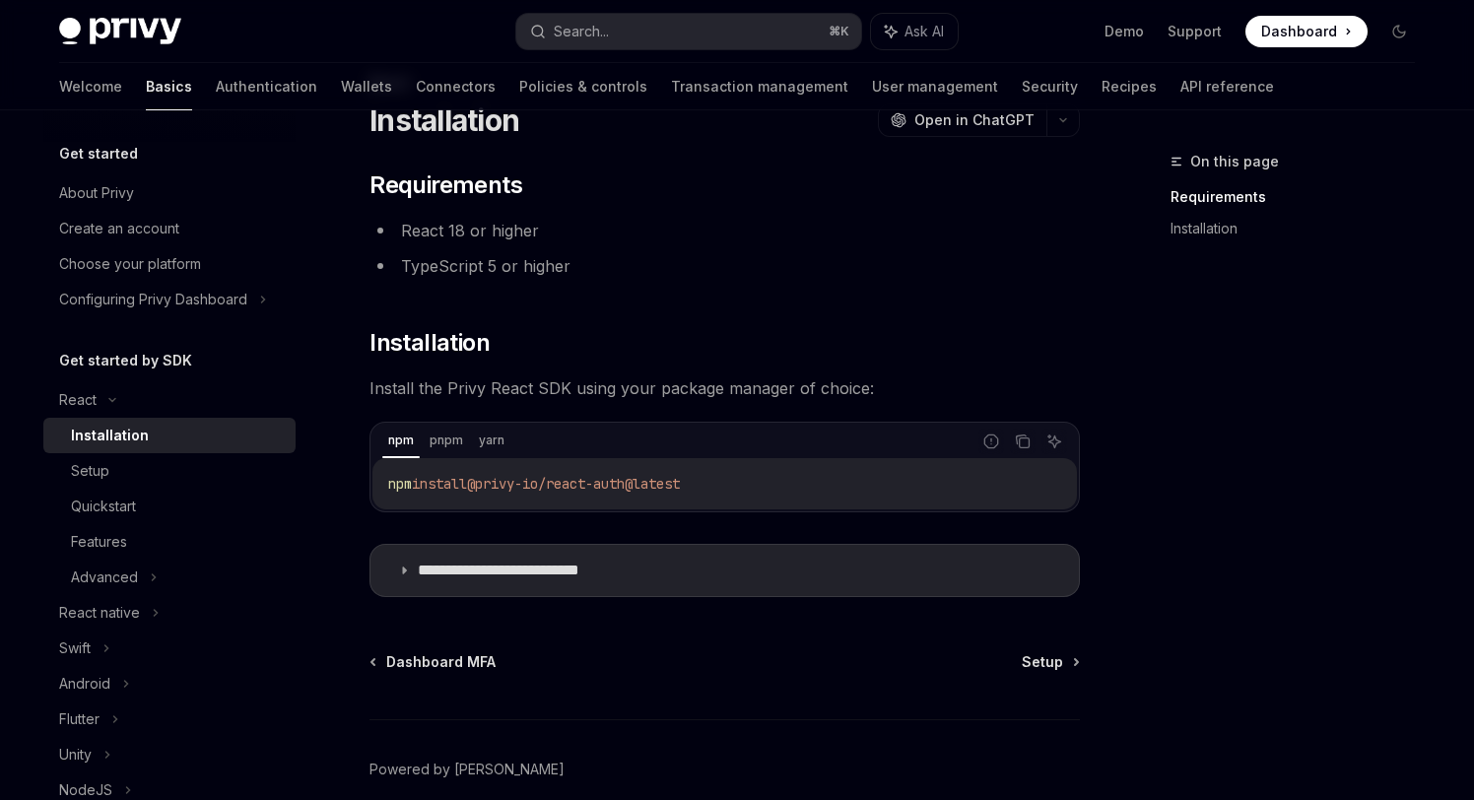
click at [787, 493] on div "**********" at bounding box center [540, 480] width 1088 height 819
copy div "Installation OpenAI Open in ChatGPT OpenAI Open in ChatGPT ​ Requirements React…"
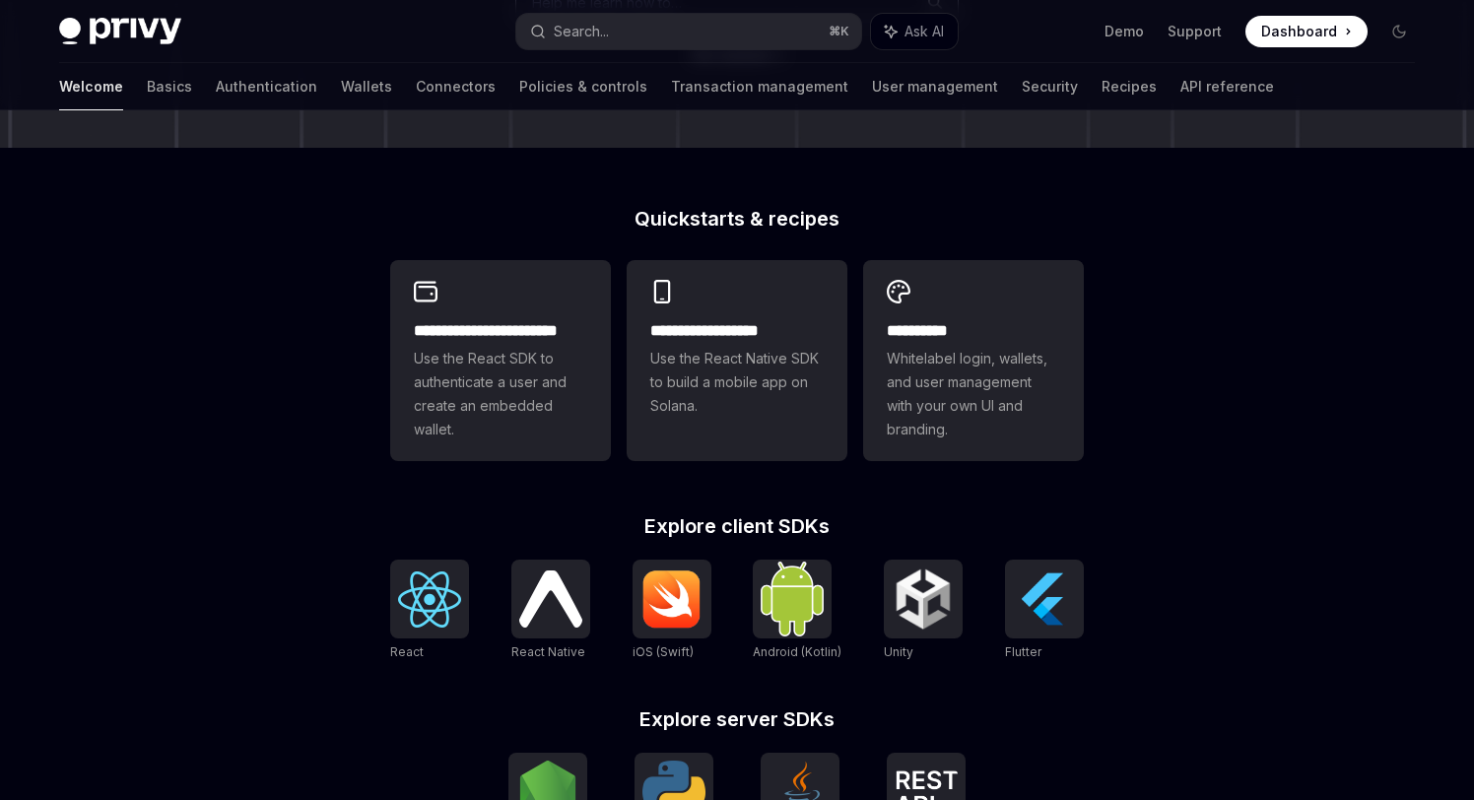
scroll to position [458, 0]
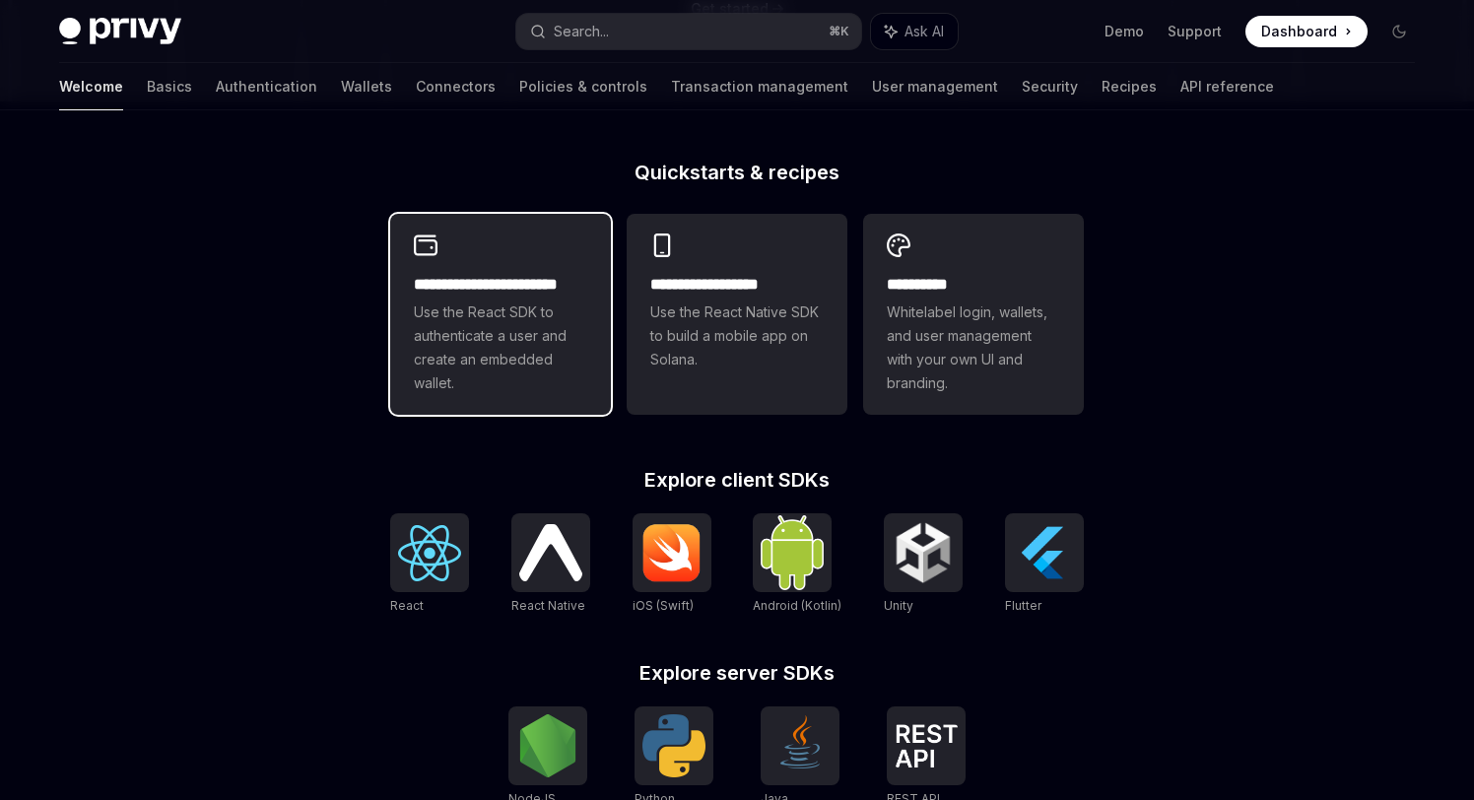
click at [563, 249] on div "**********" at bounding box center [500, 314] width 221 height 201
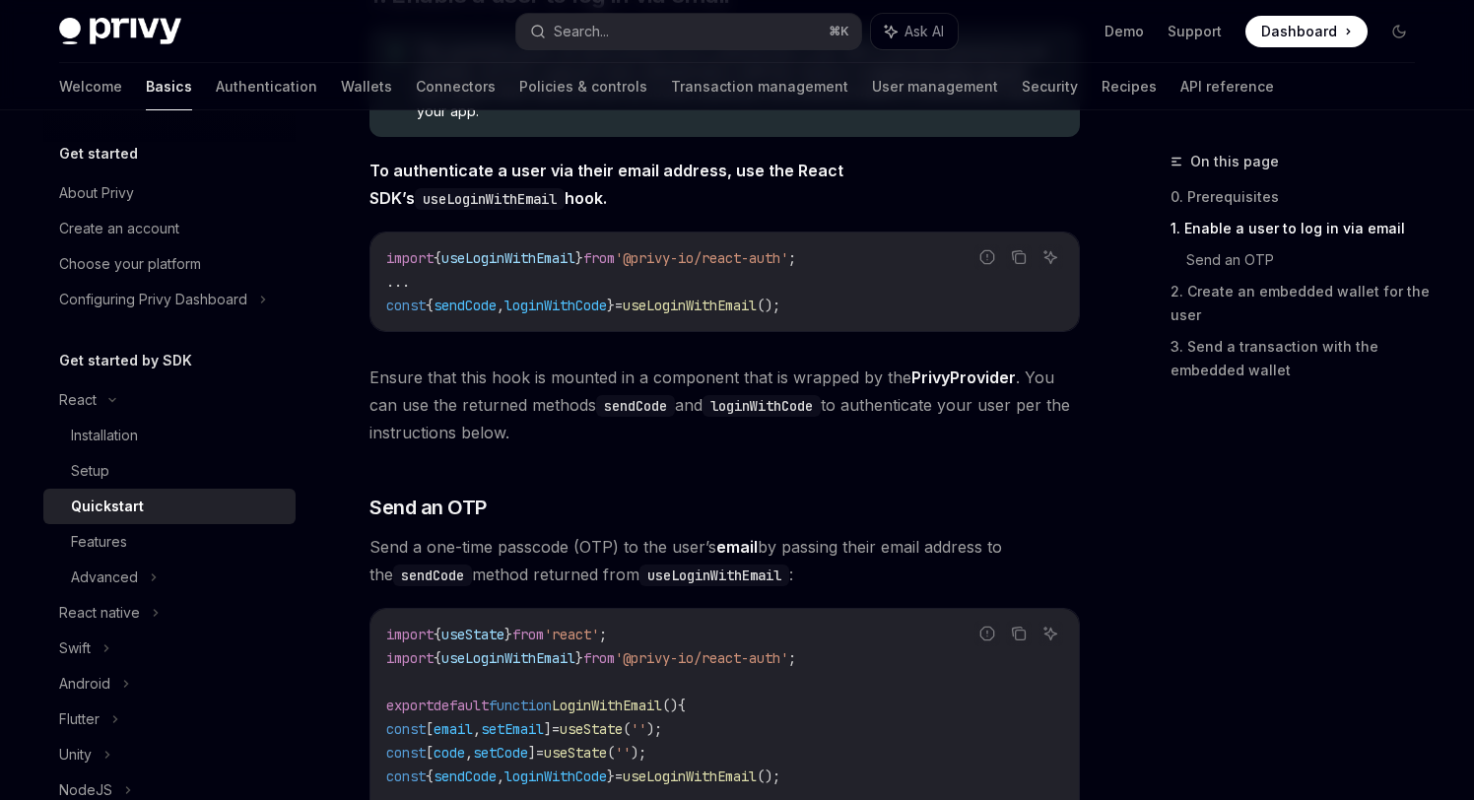
scroll to position [430, 0]
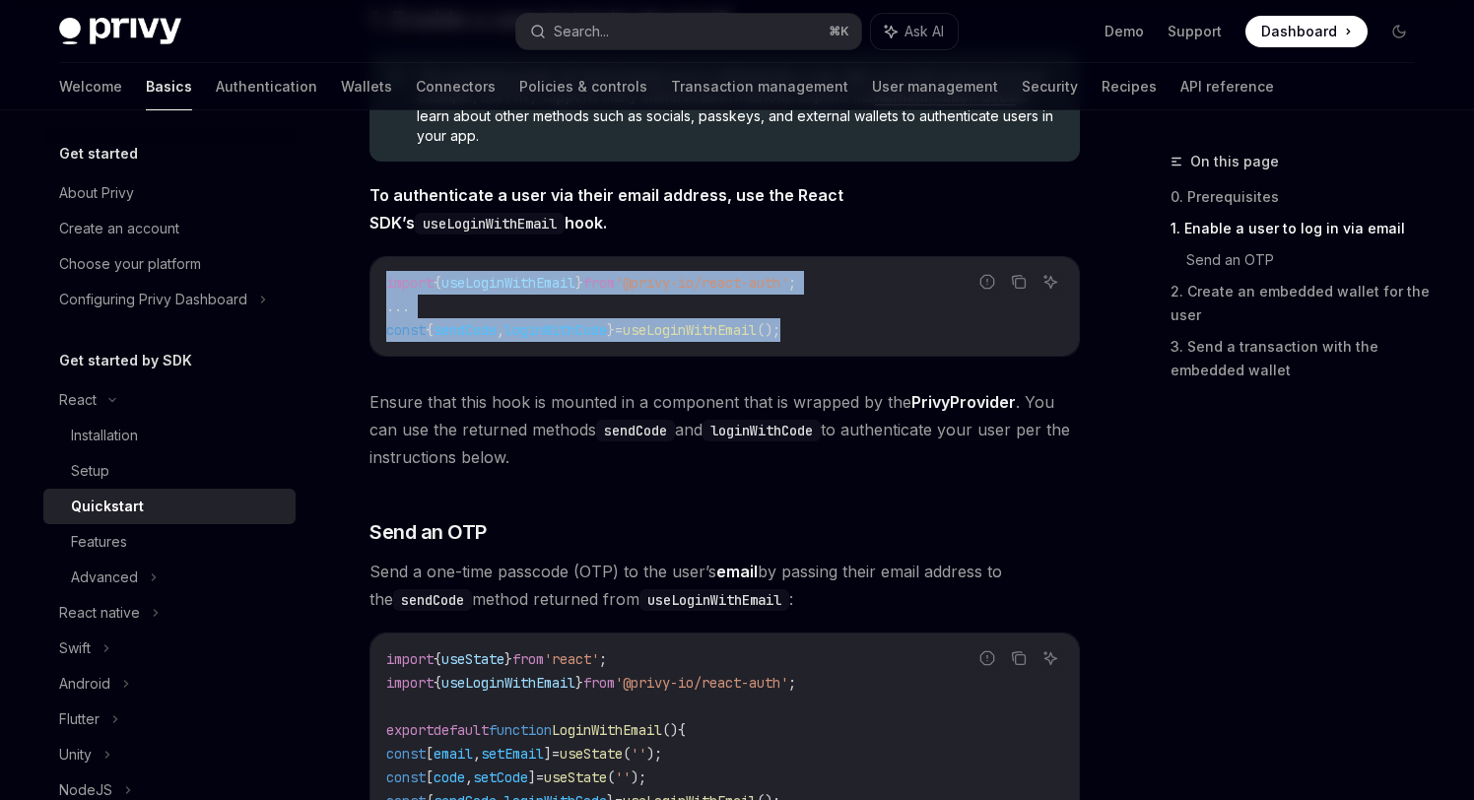
drag, startPoint x: 837, startPoint y: 330, endPoint x: 366, endPoint y: 266, distance: 476.2
copy code "import { useLoginWithEmail } from '@privy-io/react-auth' ; ... const { sendCode…"
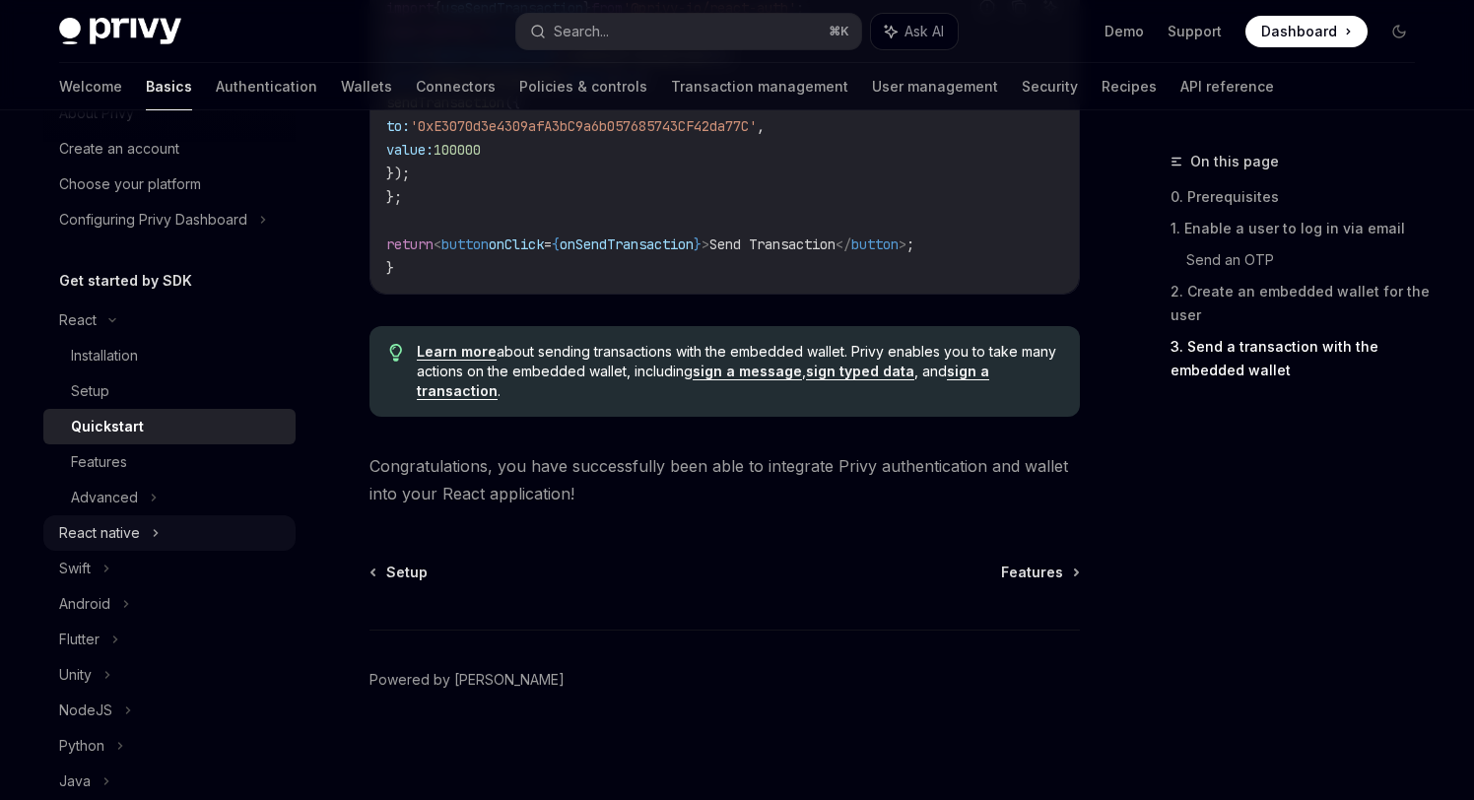
scroll to position [144, 0]
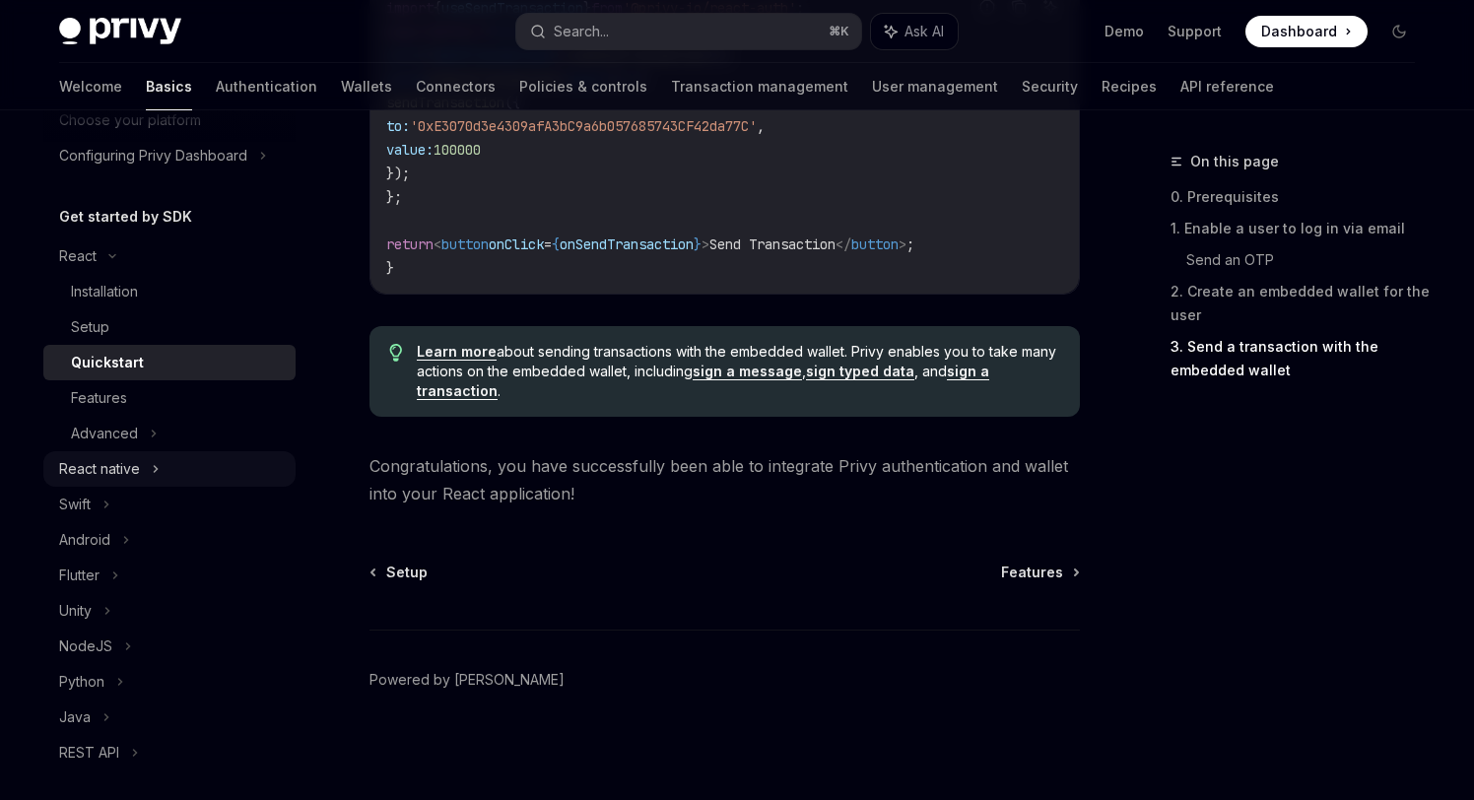
click at [218, 469] on div "React native" at bounding box center [169, 468] width 252 height 35
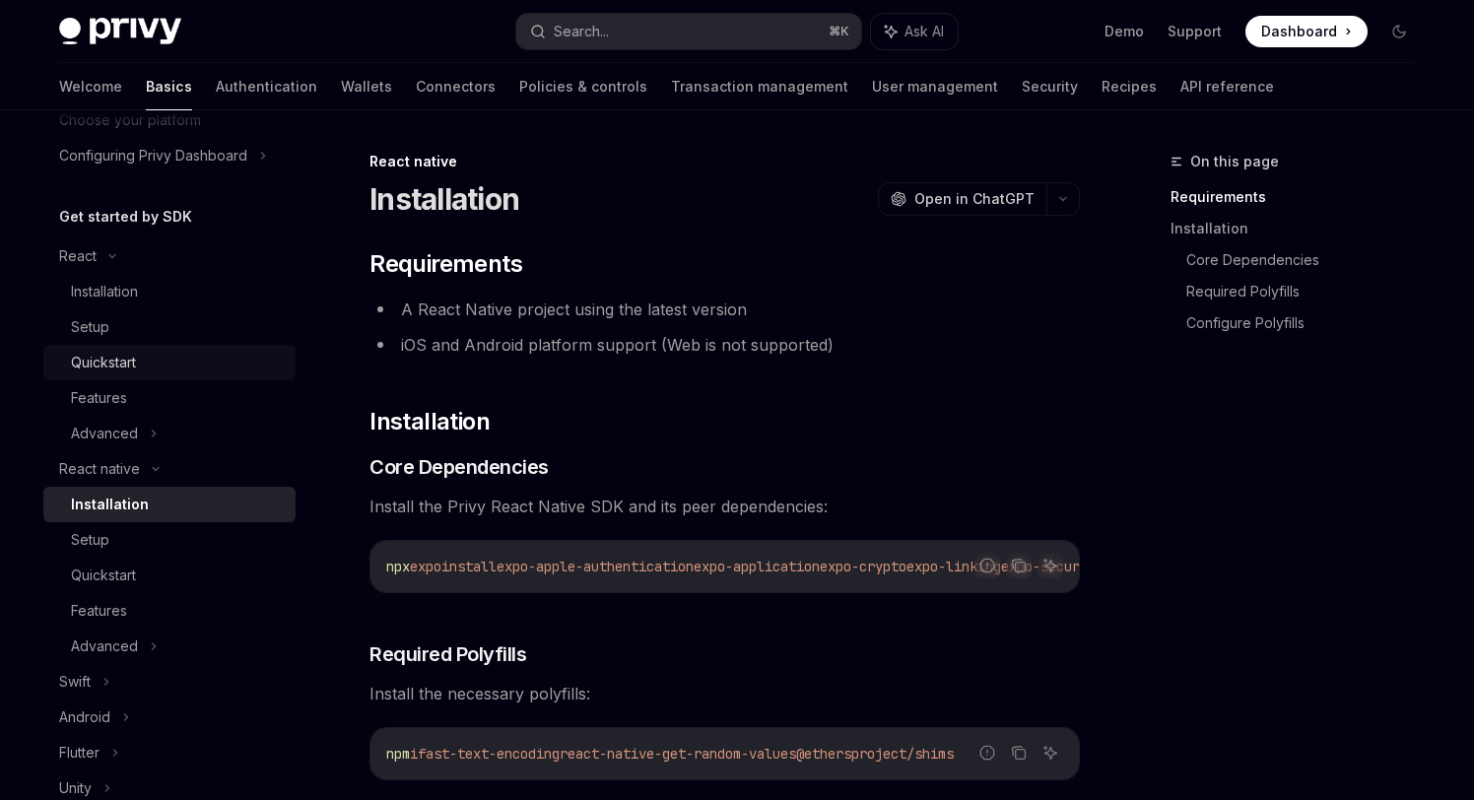
scroll to position [77, 0]
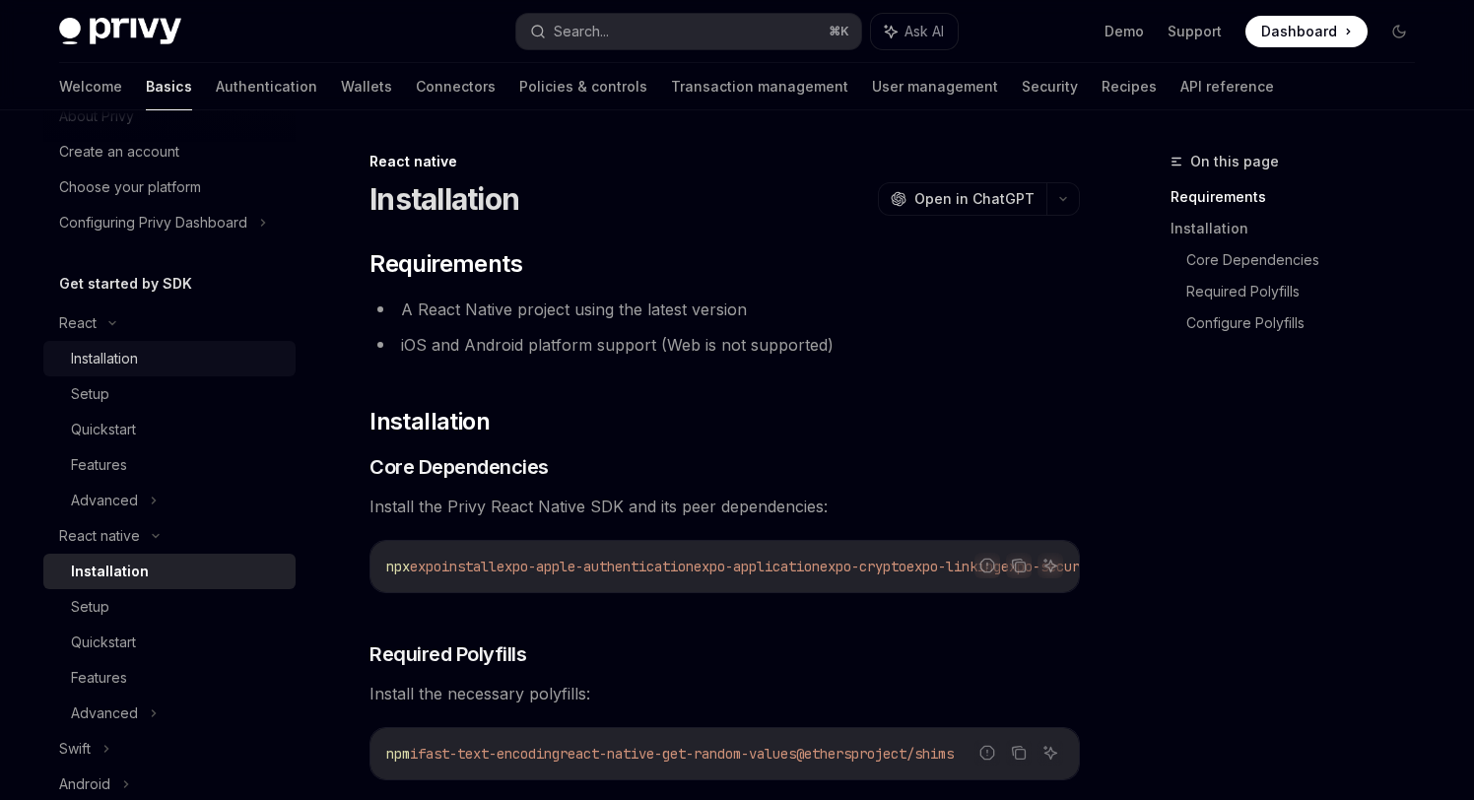
click at [137, 349] on div "Installation" at bounding box center [104, 359] width 67 height 24
type textarea "*"
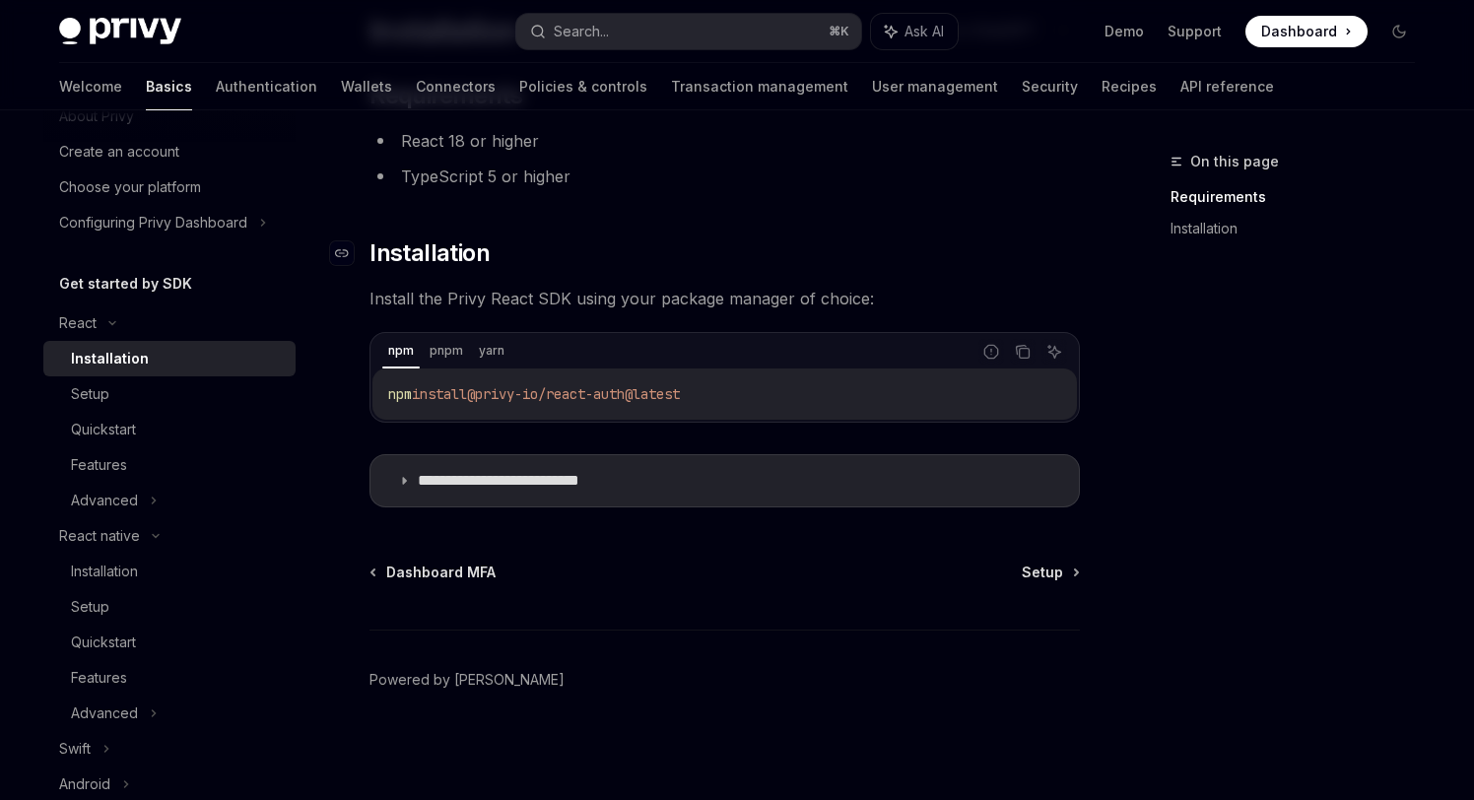
scroll to position [82, 0]
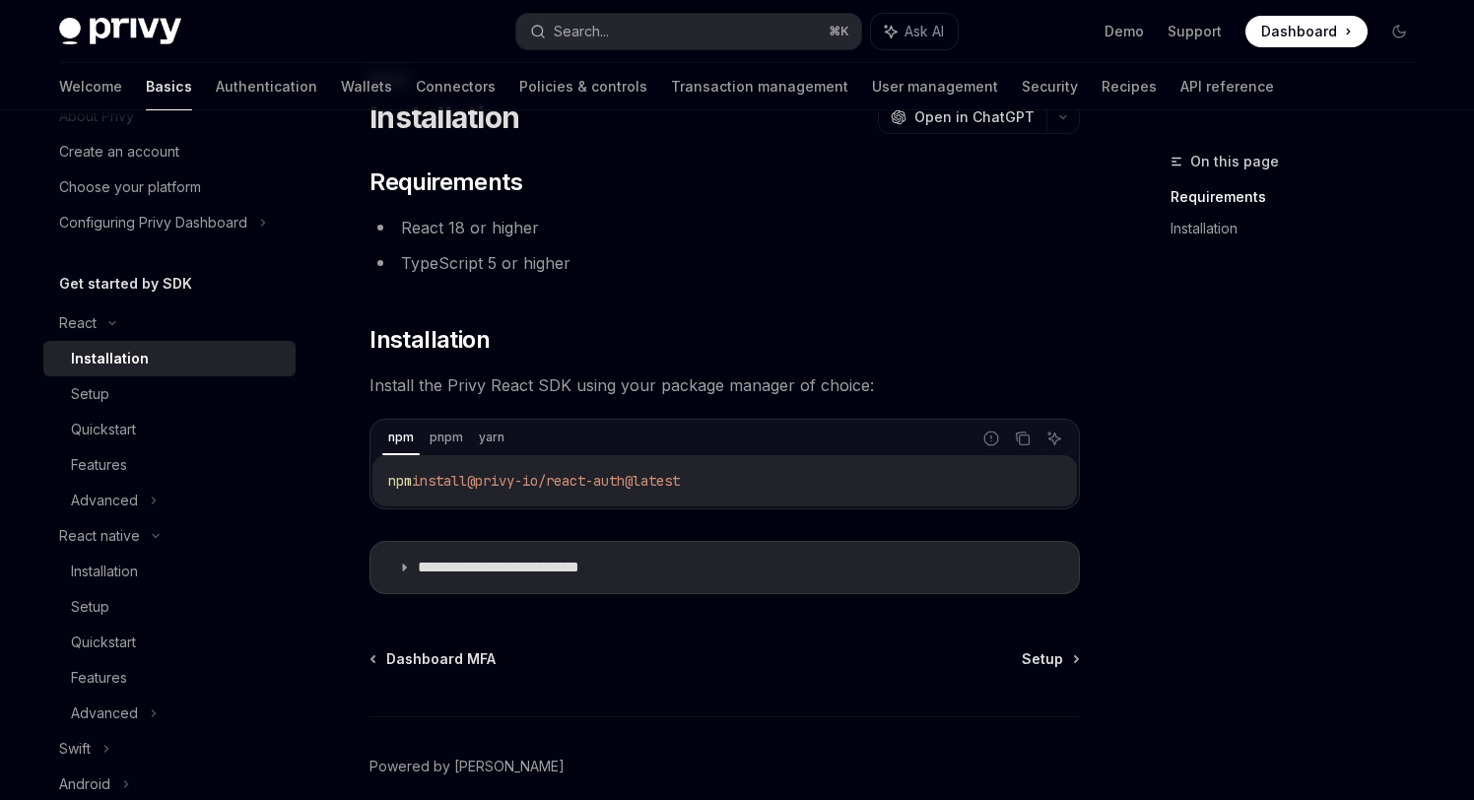
drag, startPoint x: 724, startPoint y: 478, endPoint x: 330, endPoint y: 488, distance: 394.2
click at [330, 488] on div "**********" at bounding box center [540, 477] width 1088 height 819
copy span "npm install @privy-io/react-auth@latest"
click at [613, 573] on p "**********" at bounding box center [529, 568] width 223 height 20
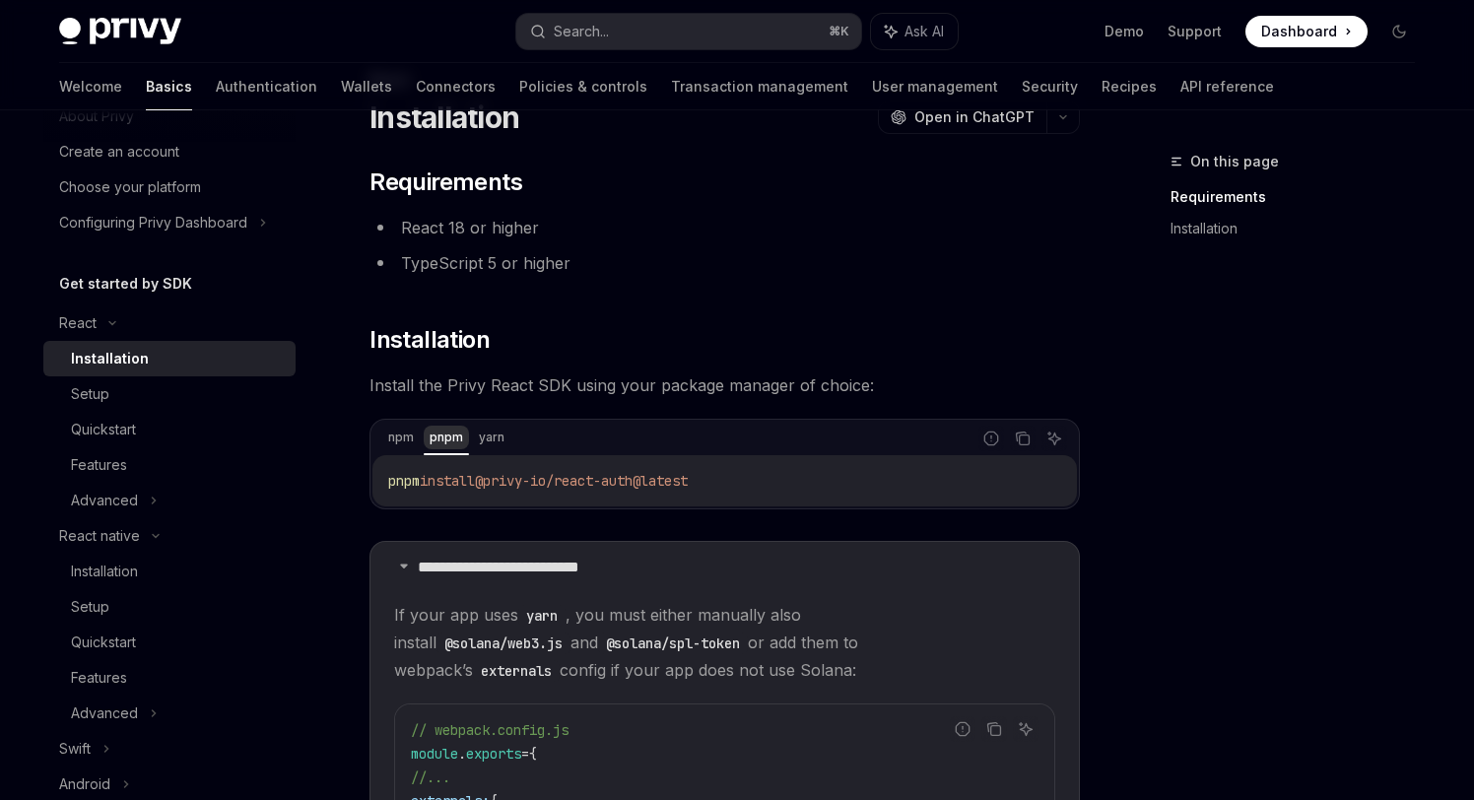
click at [428, 433] on div "pnpm" at bounding box center [446, 438] width 45 height 24
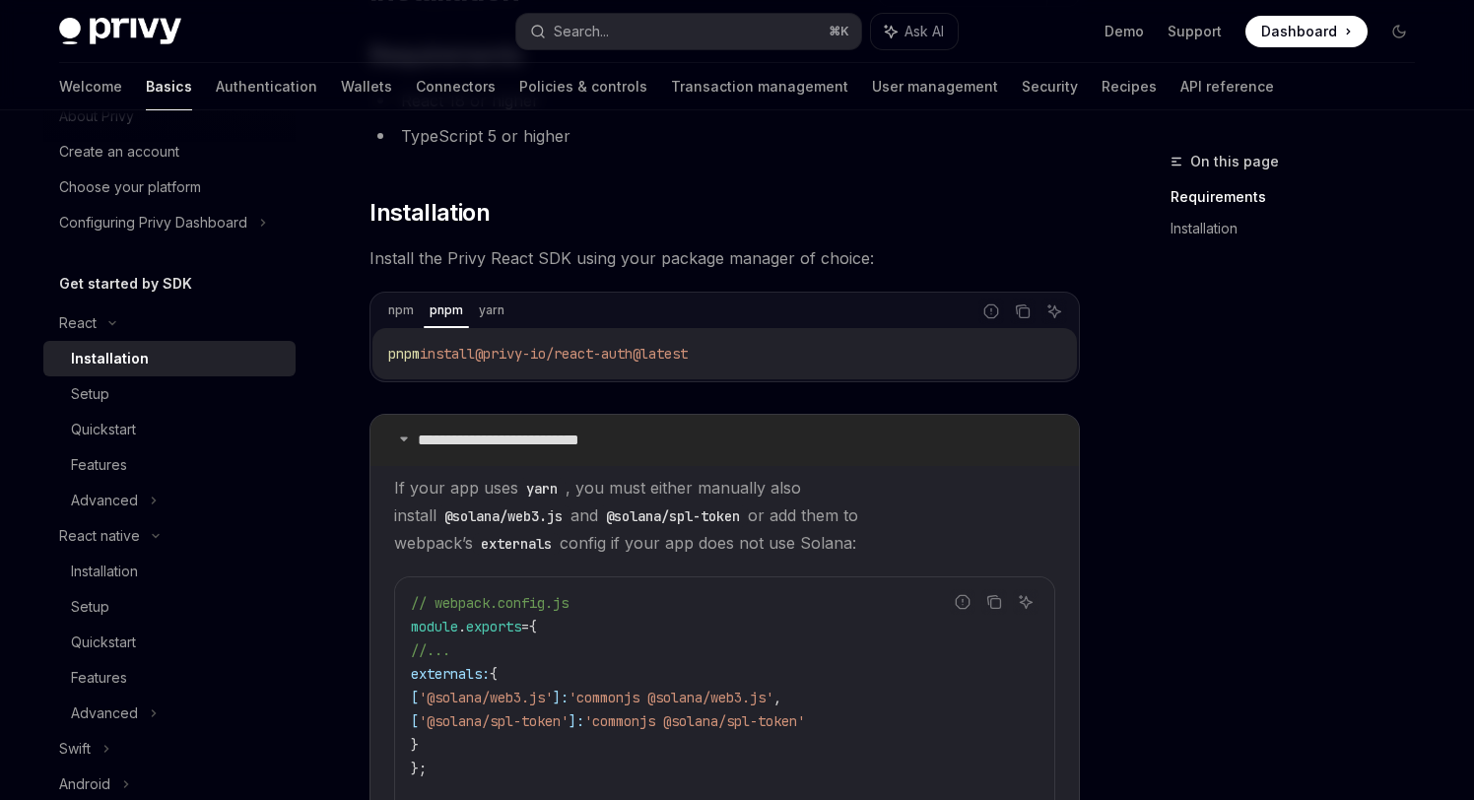
click at [568, 415] on summary "**********" at bounding box center [724, 440] width 708 height 51
